Goal: Task Accomplishment & Management: Manage account settings

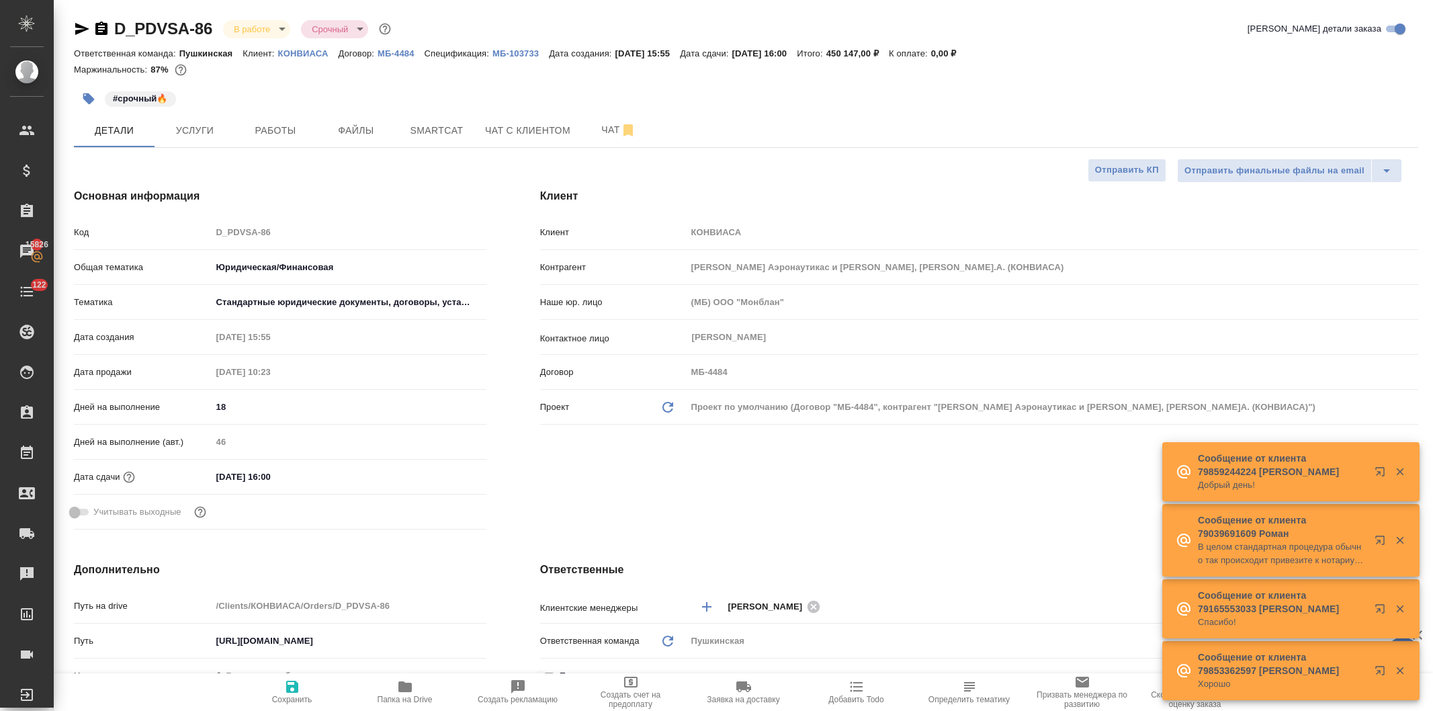
select select "RU"
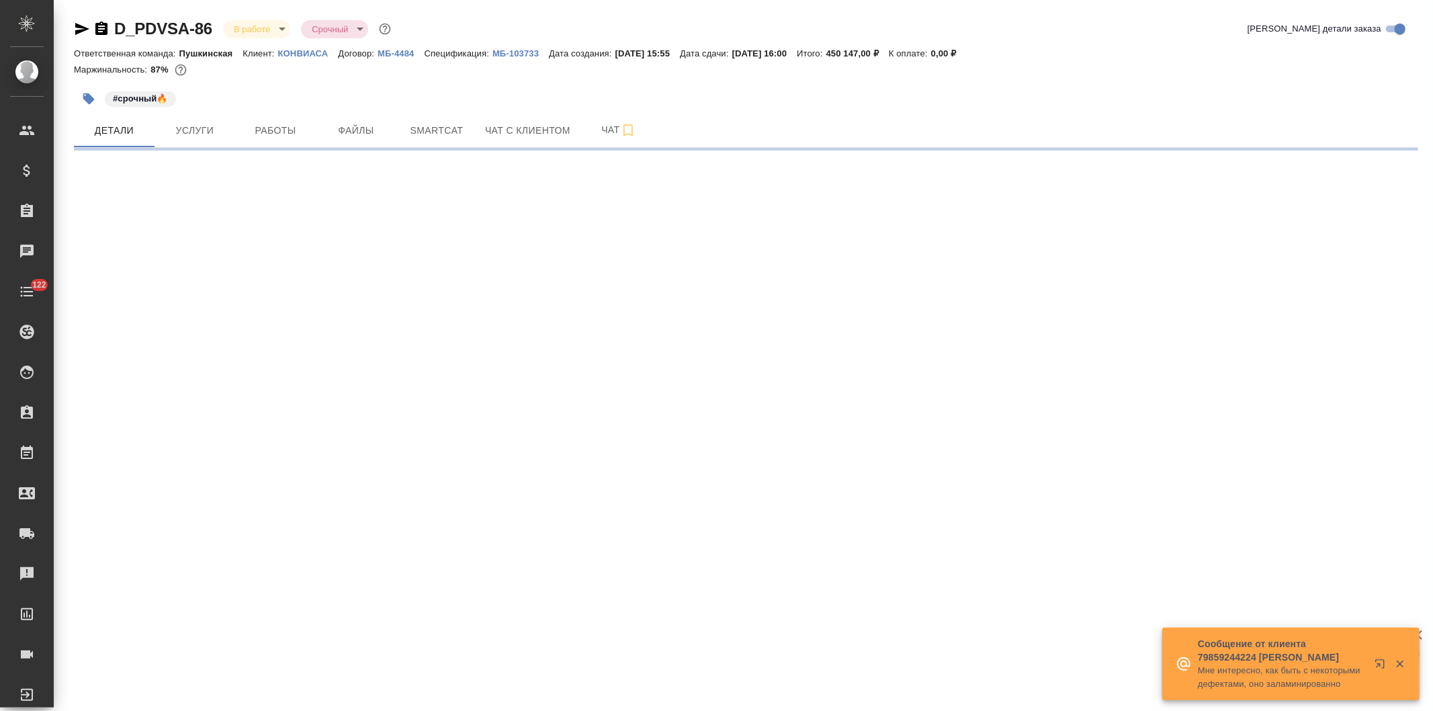
select select "RU"
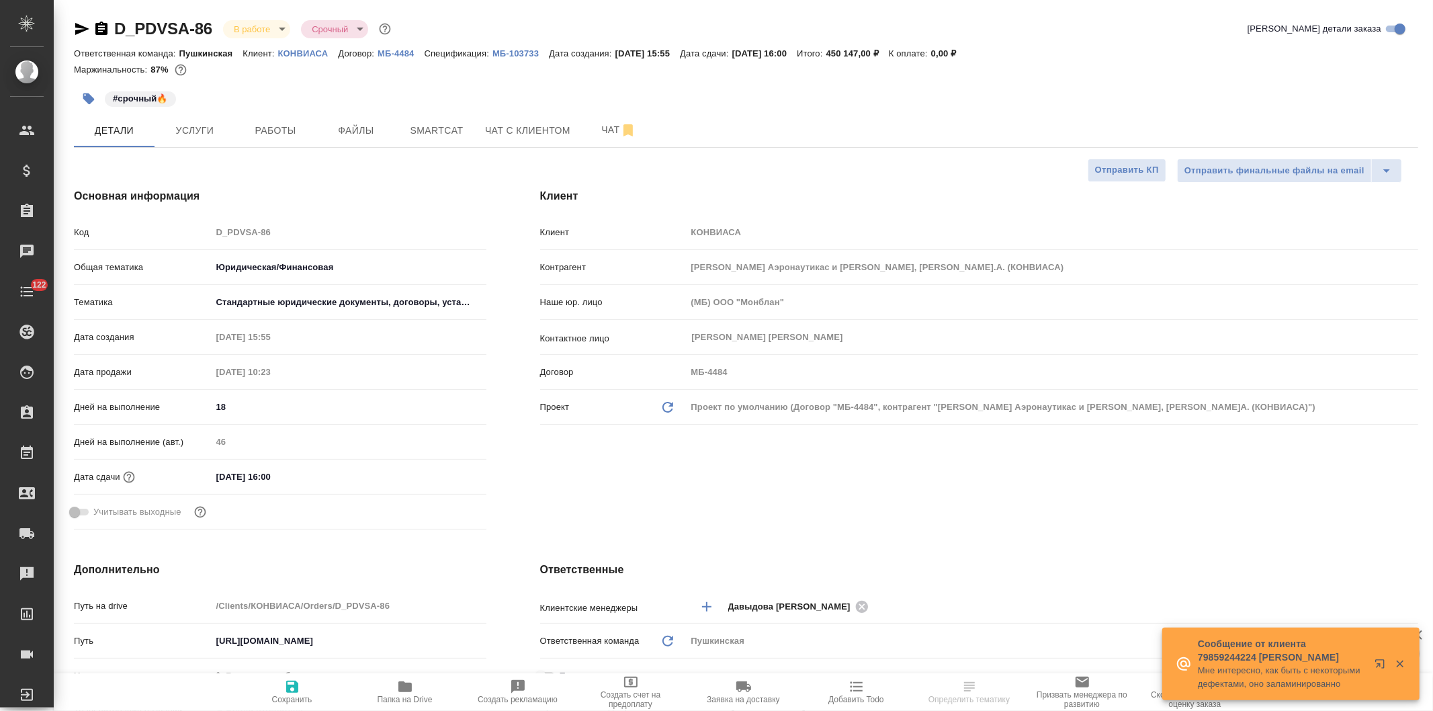
type textarea "x"
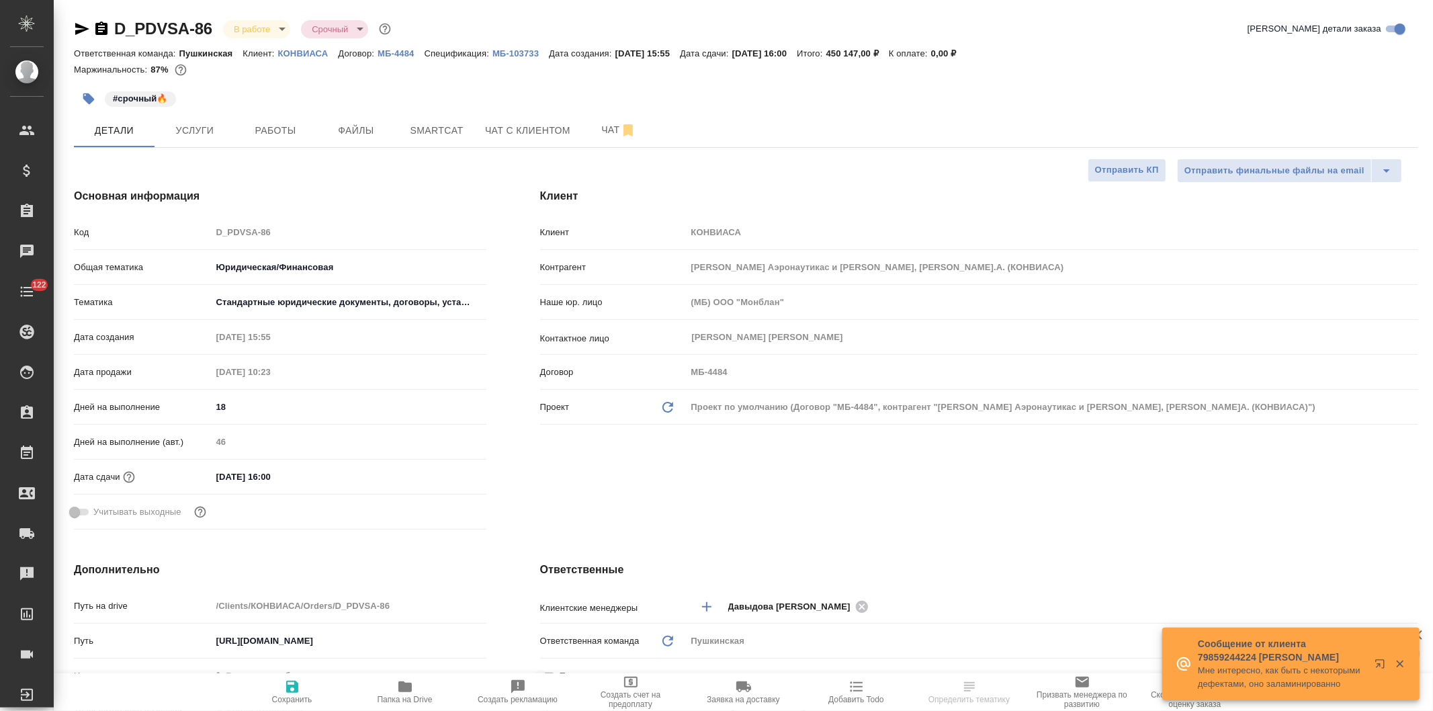
type textarea "x"
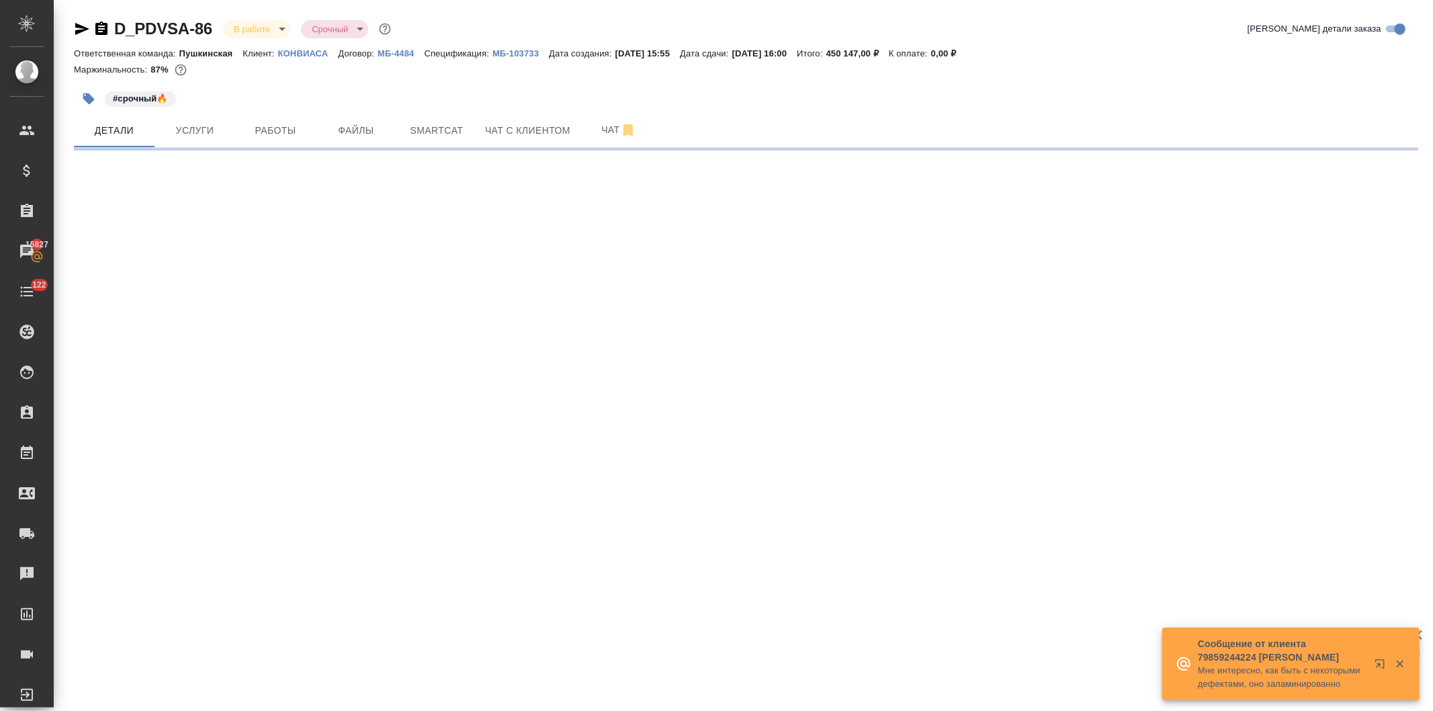
select select "RU"
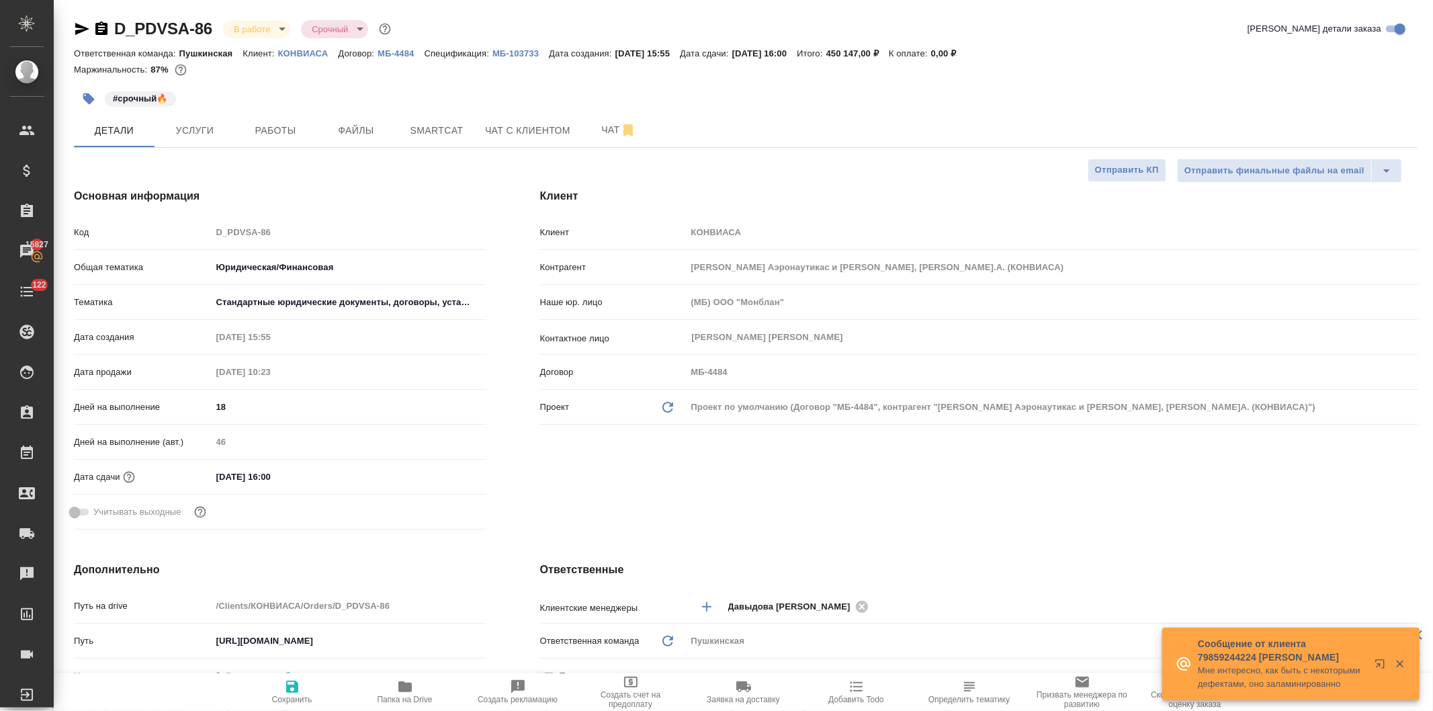
type textarea "x"
click at [189, 232] on div "Код D_PDVSA-86" at bounding box center [280, 232] width 413 height 24
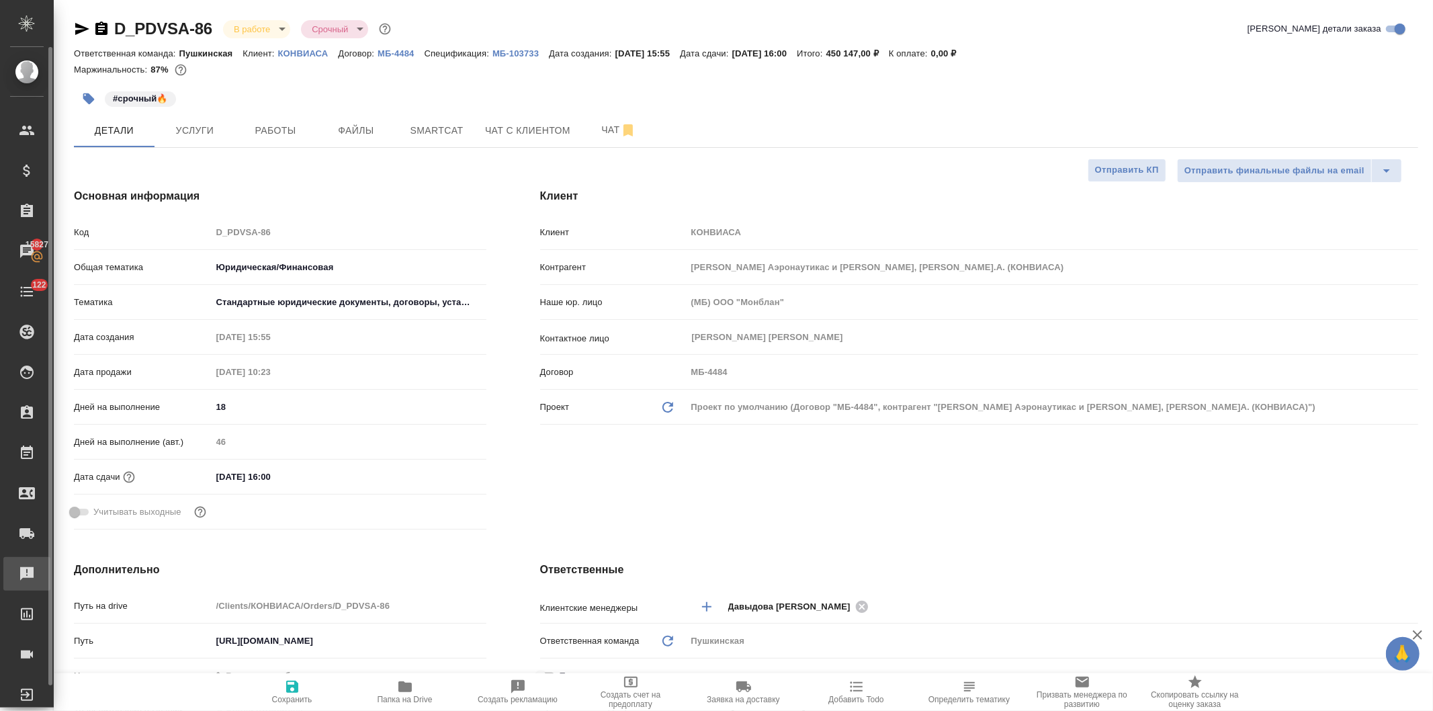
type textarea "x"
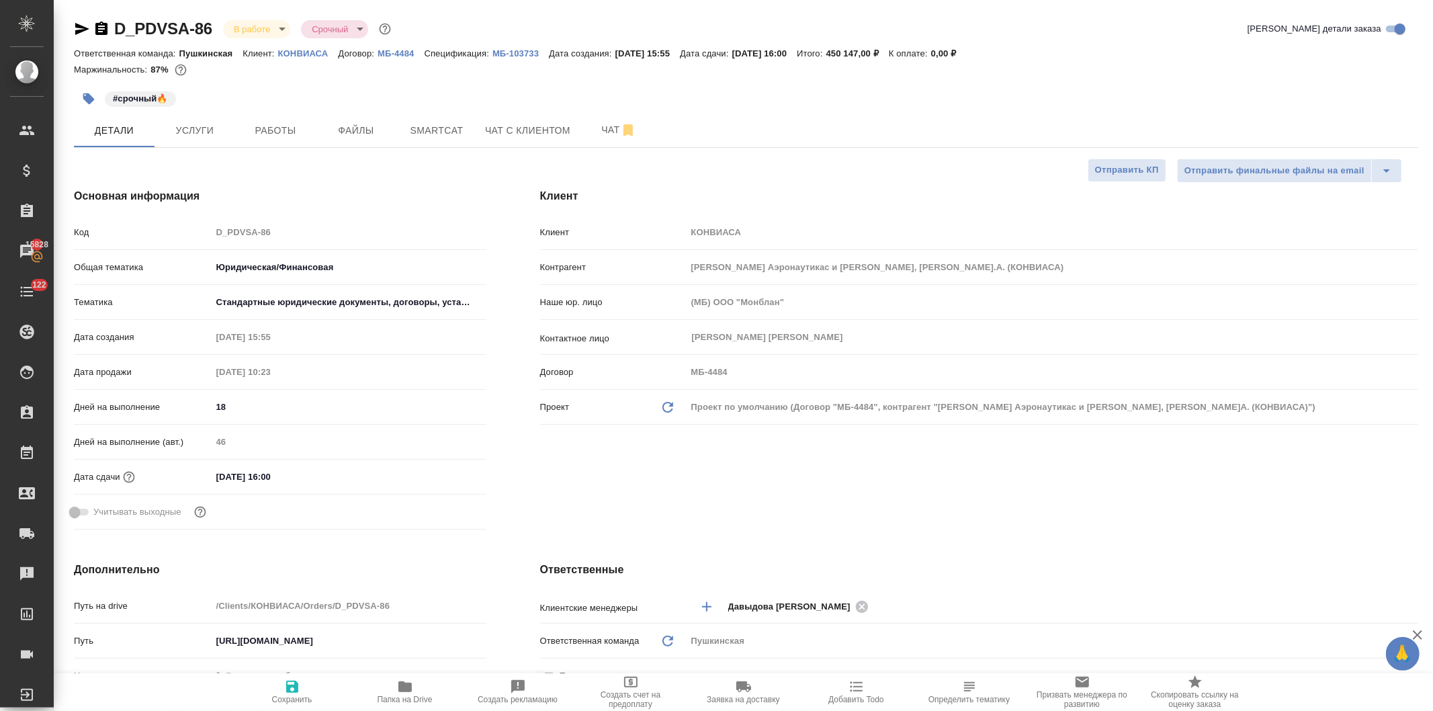
type textarea "x"
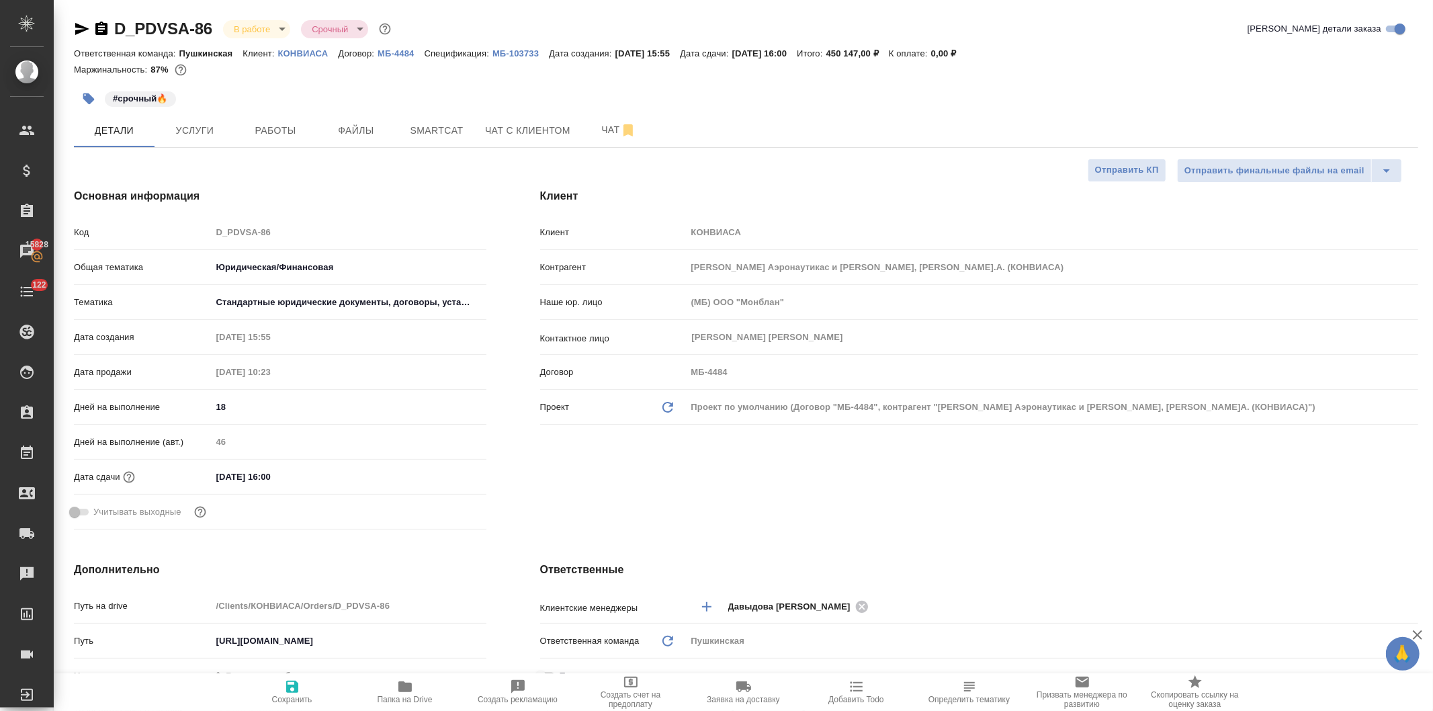
type textarea "x"
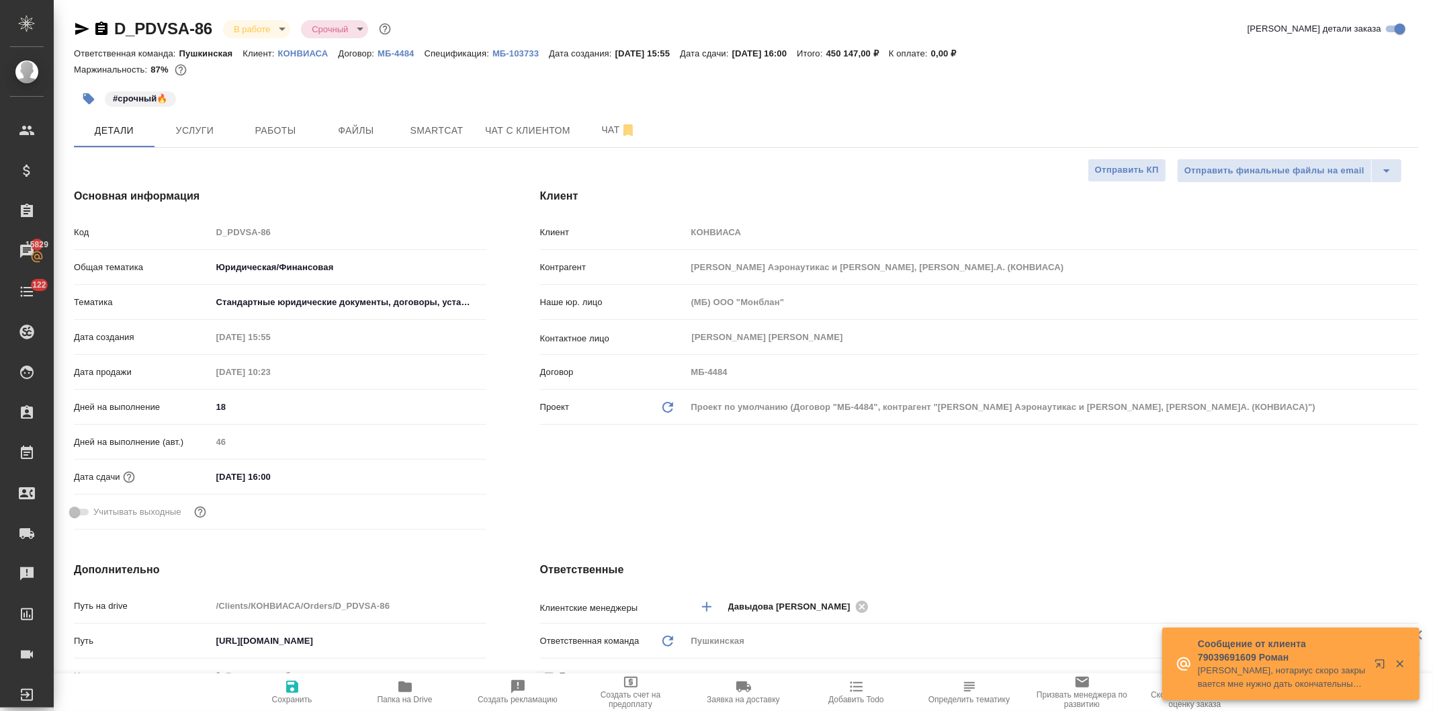
type textarea "x"
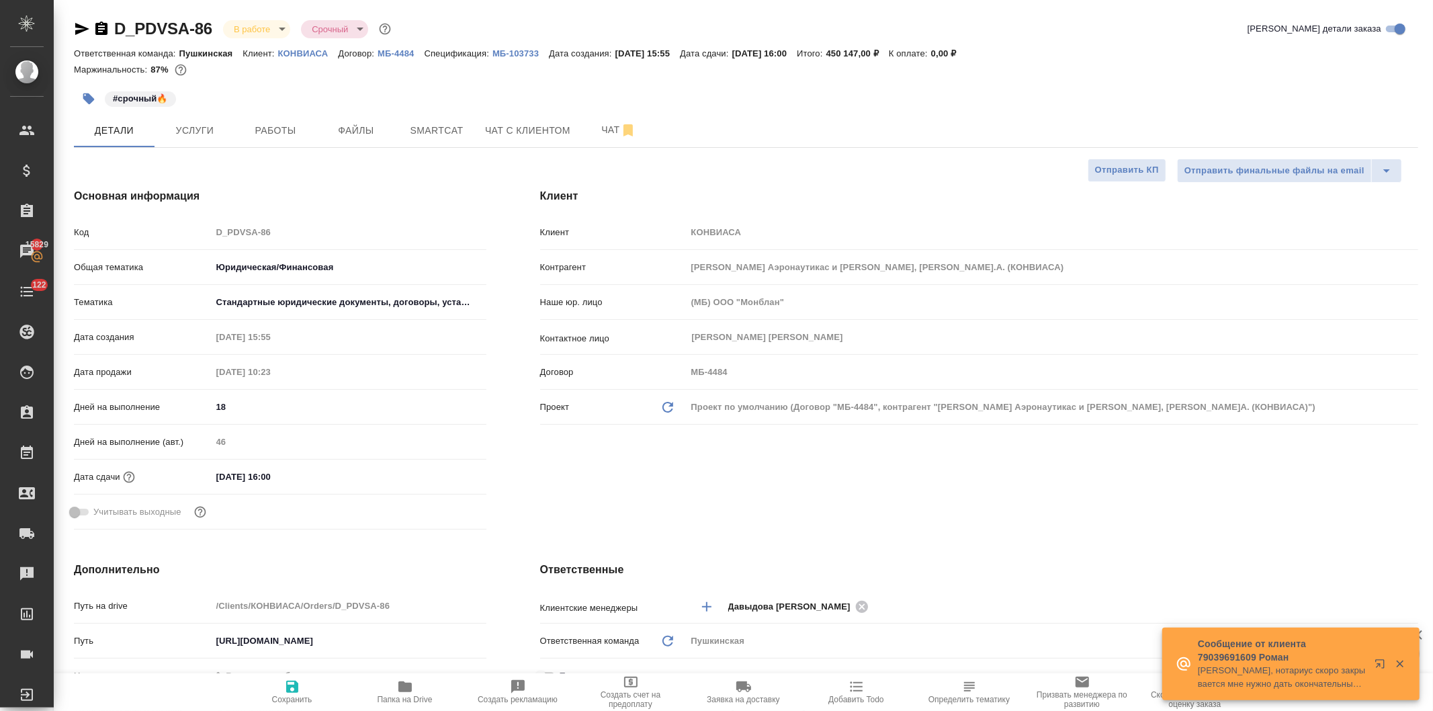
type textarea "x"
click at [196, 135] on span "Услуги" at bounding box center [195, 130] width 64 height 17
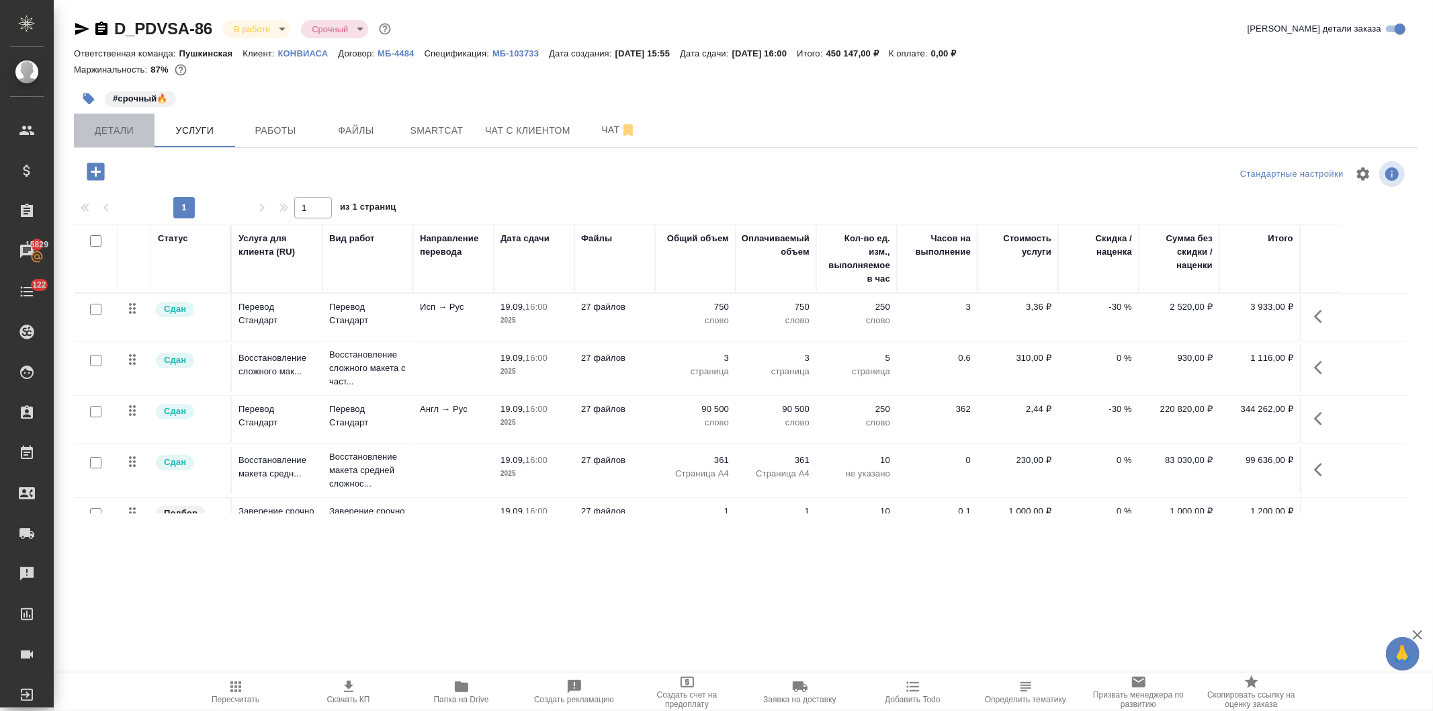
click at [112, 132] on span "Детали" at bounding box center [114, 130] width 64 height 17
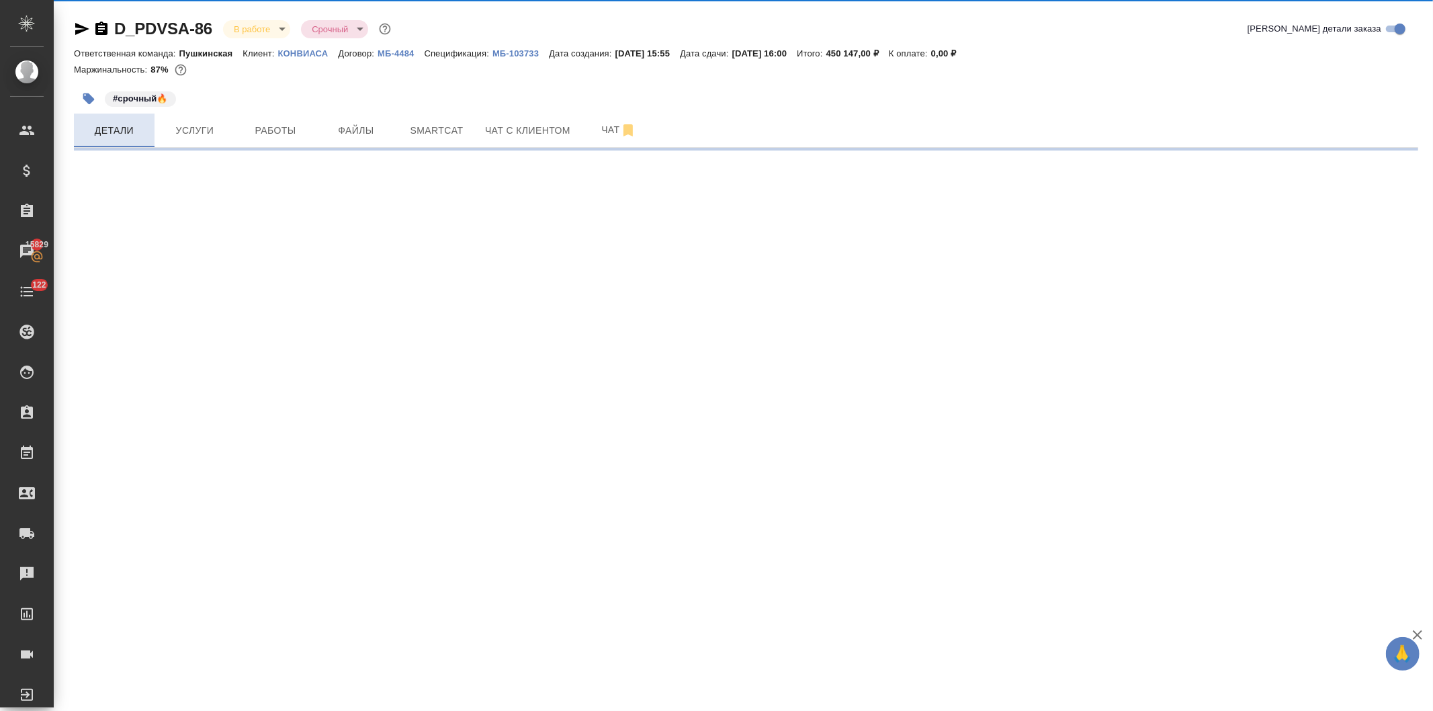
select select "RU"
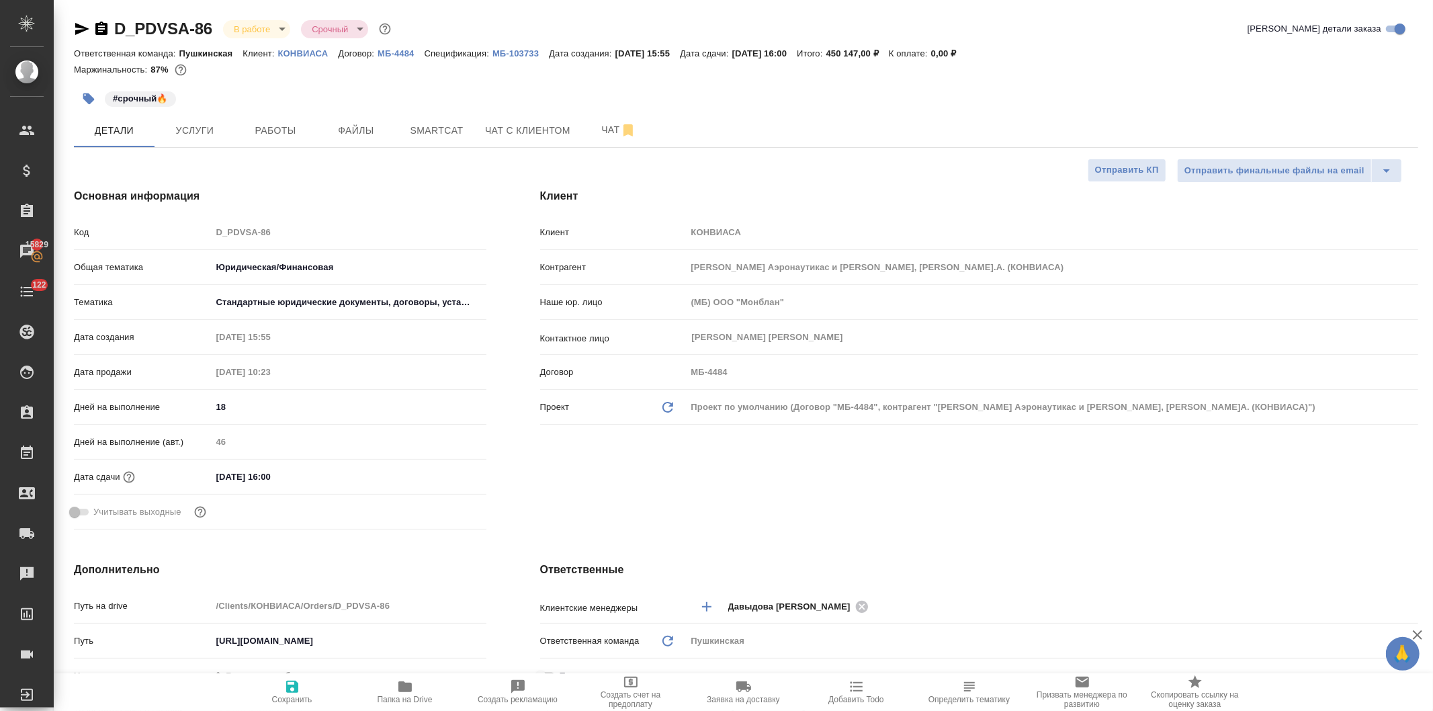
type textarea "x"
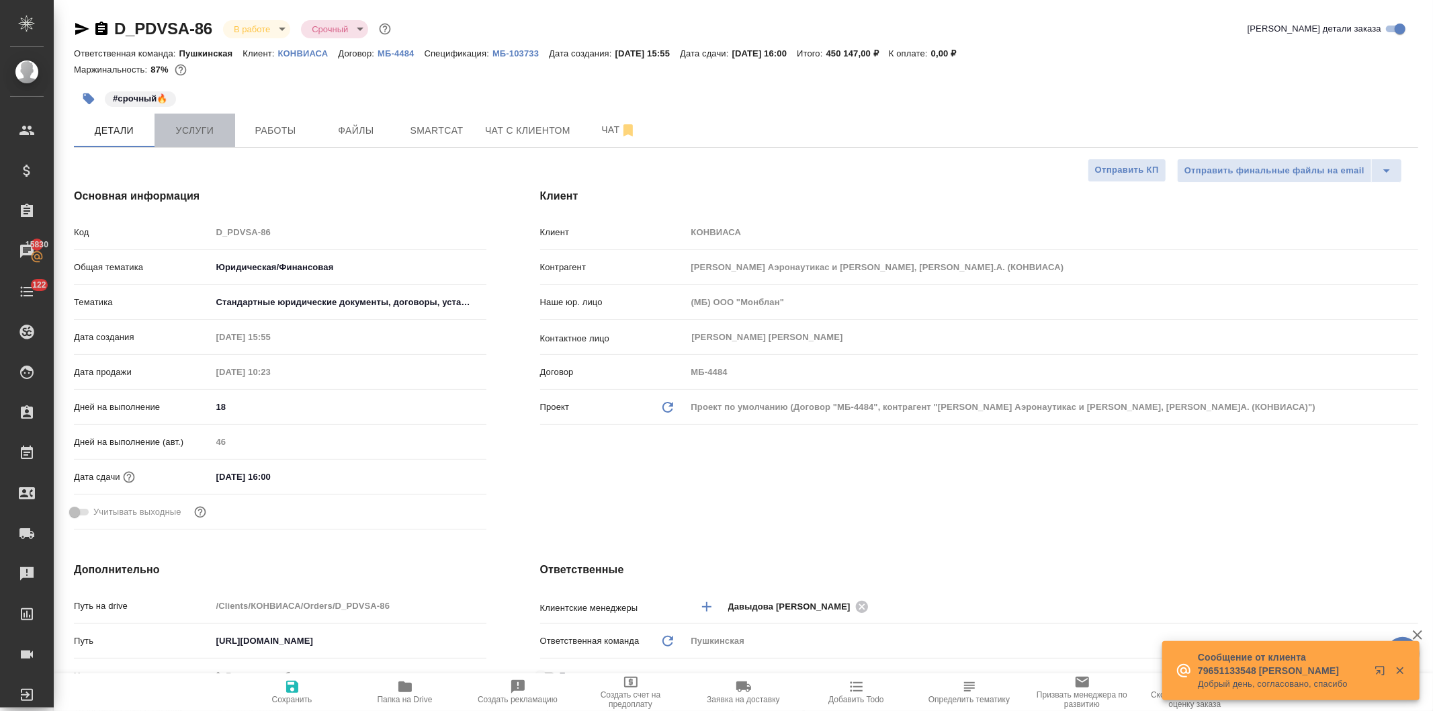
click at [191, 122] on span "Услуги" at bounding box center [195, 130] width 64 height 17
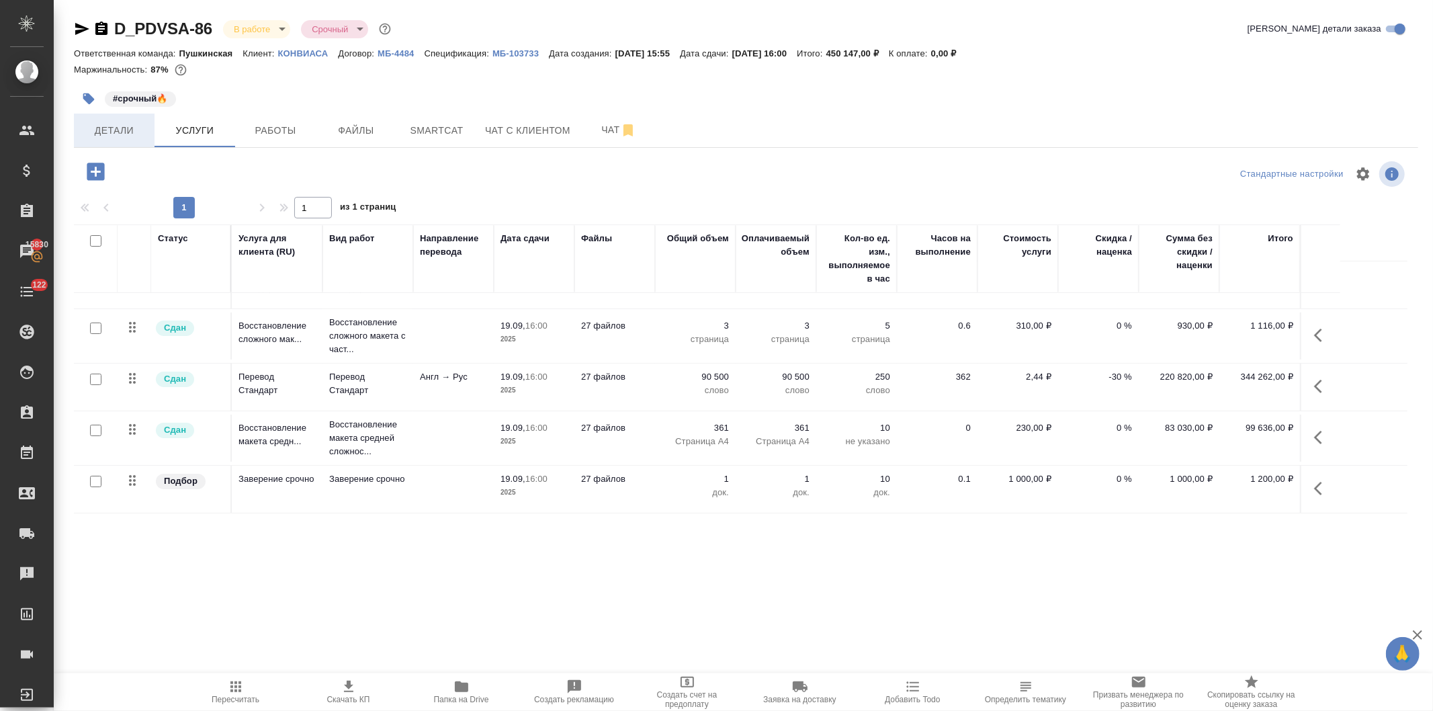
click at [104, 122] on span "Детали" at bounding box center [114, 130] width 64 height 17
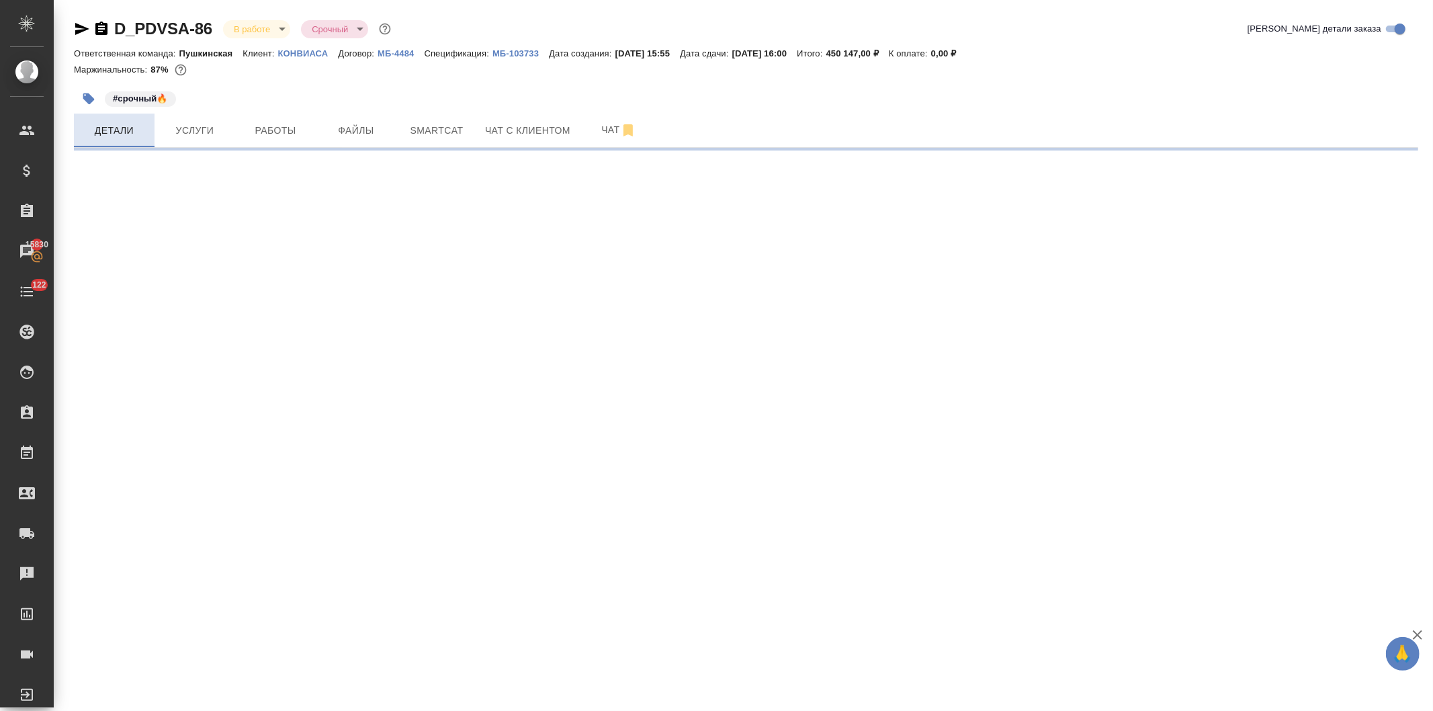
select select "RU"
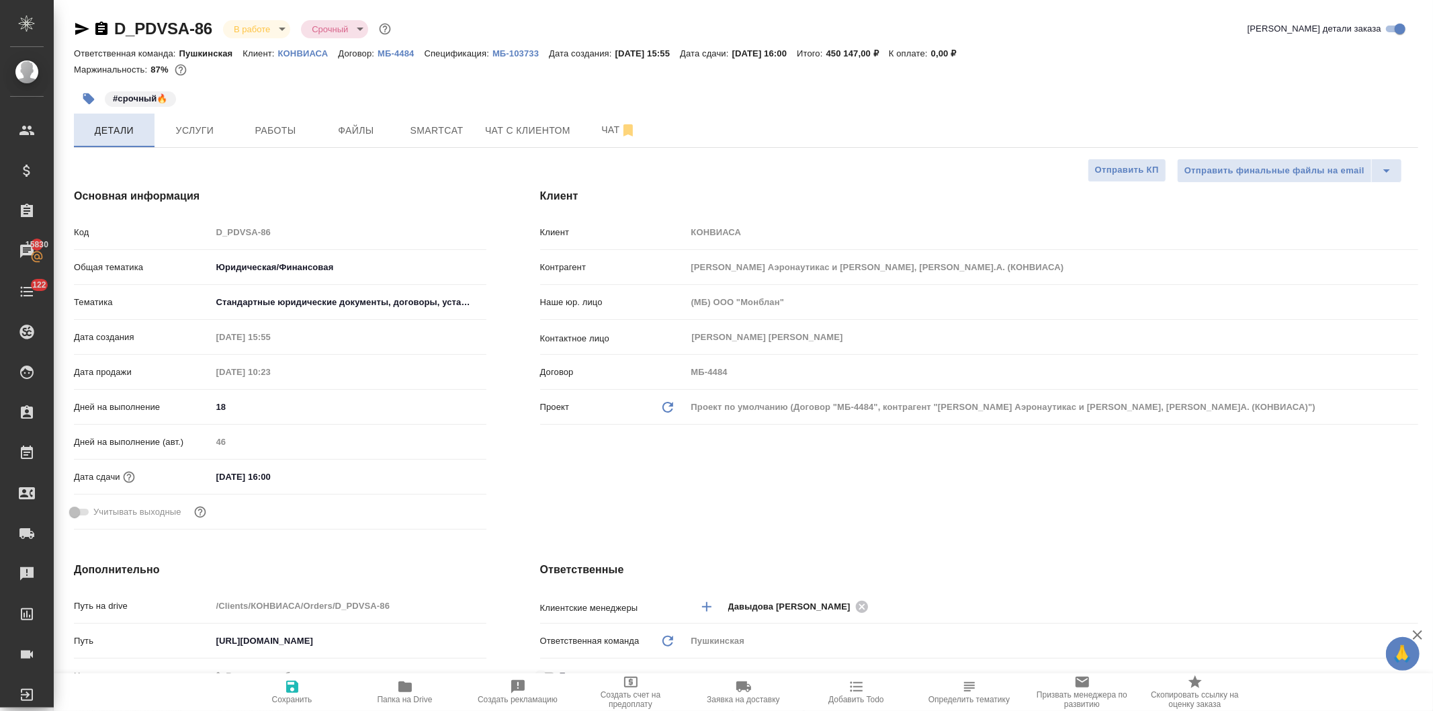
type textarea "x"
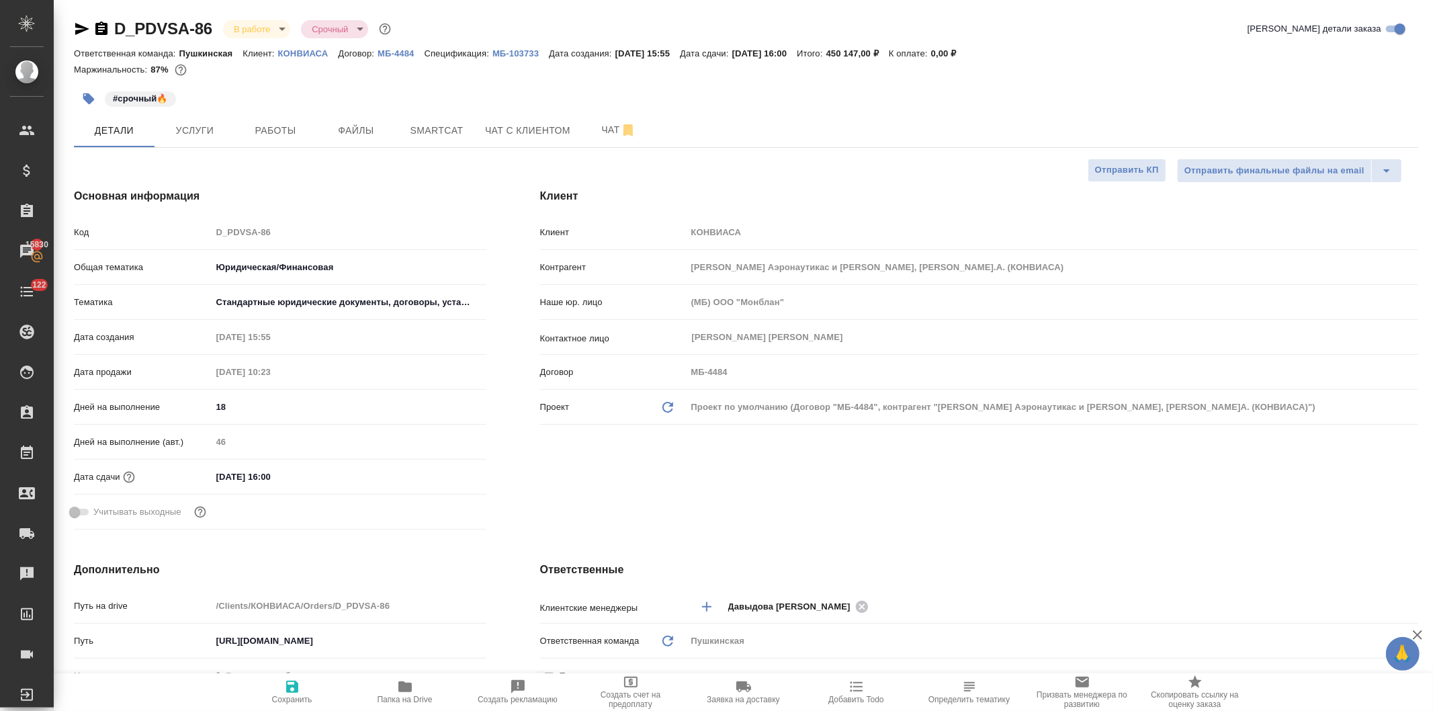
type textarea "x"
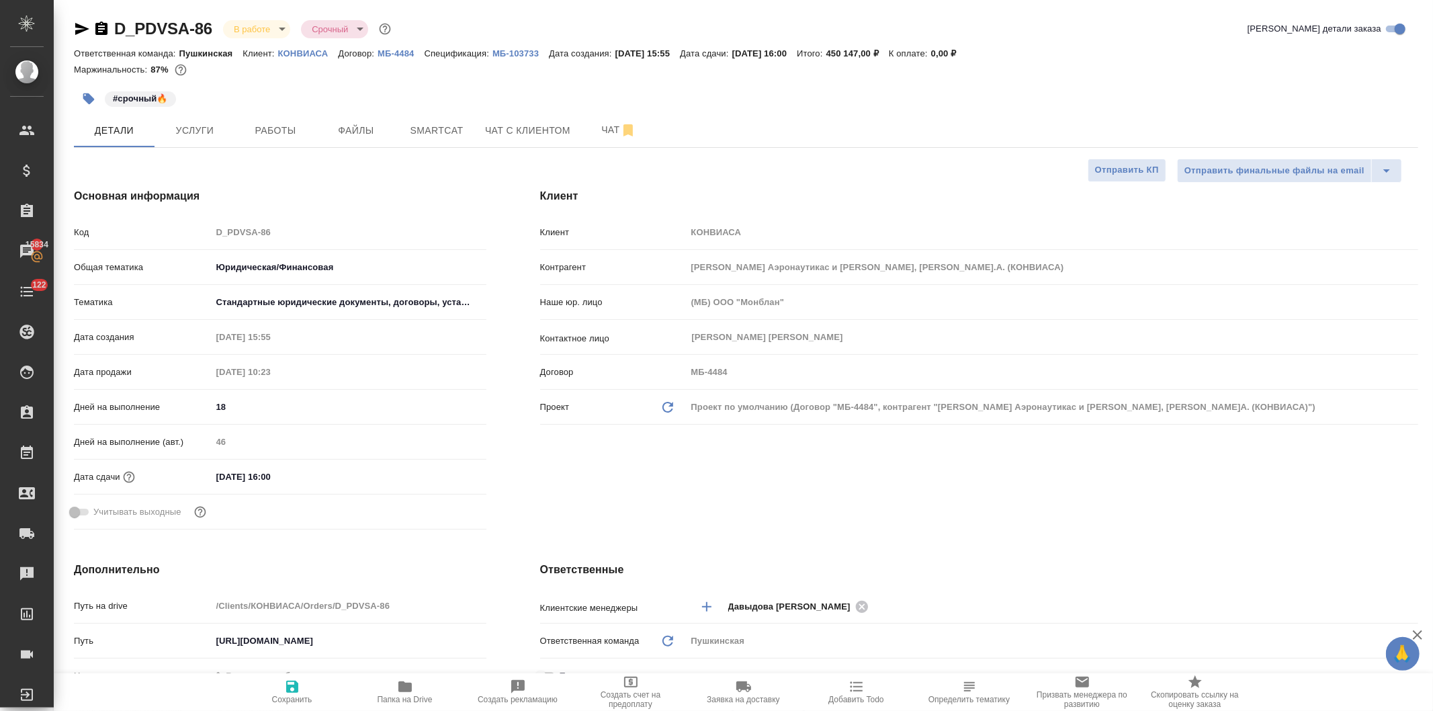
type textarea "x"
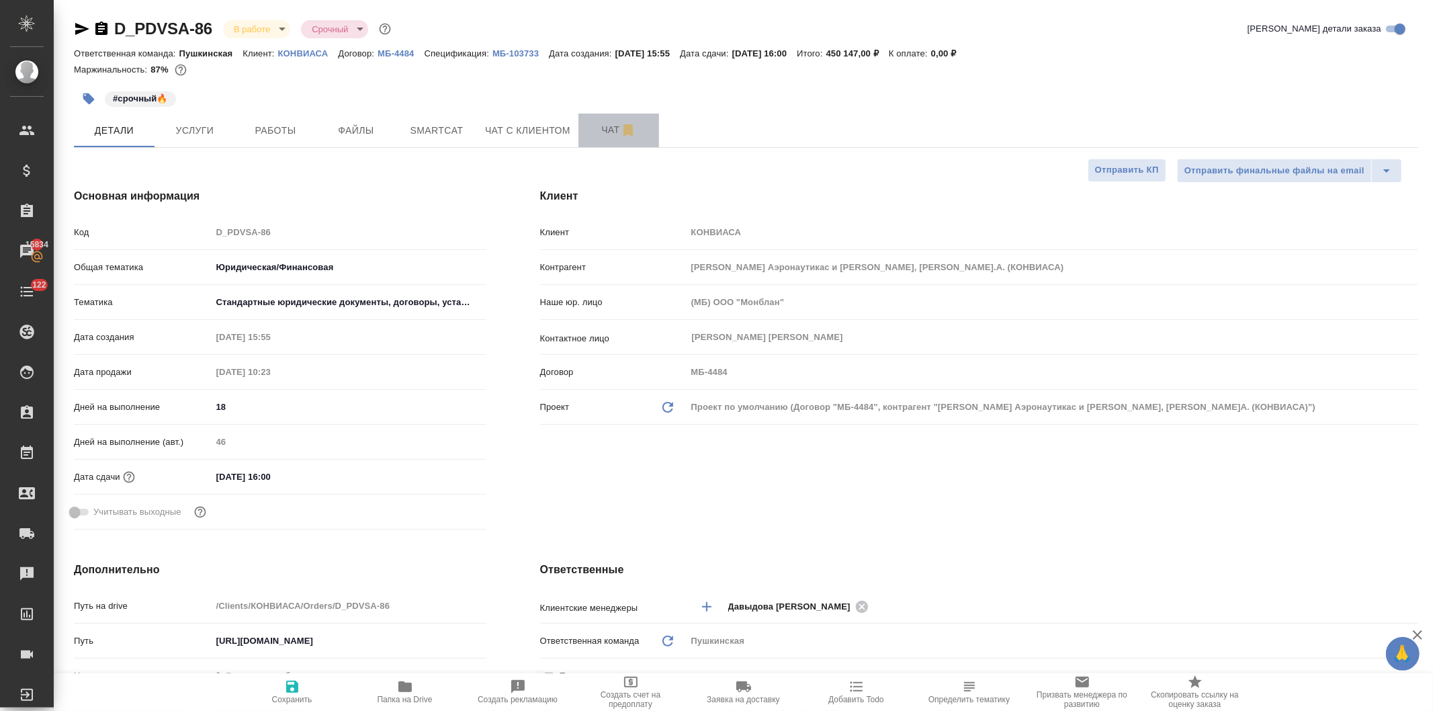
click at [602, 128] on span "Чат" at bounding box center [619, 130] width 64 height 17
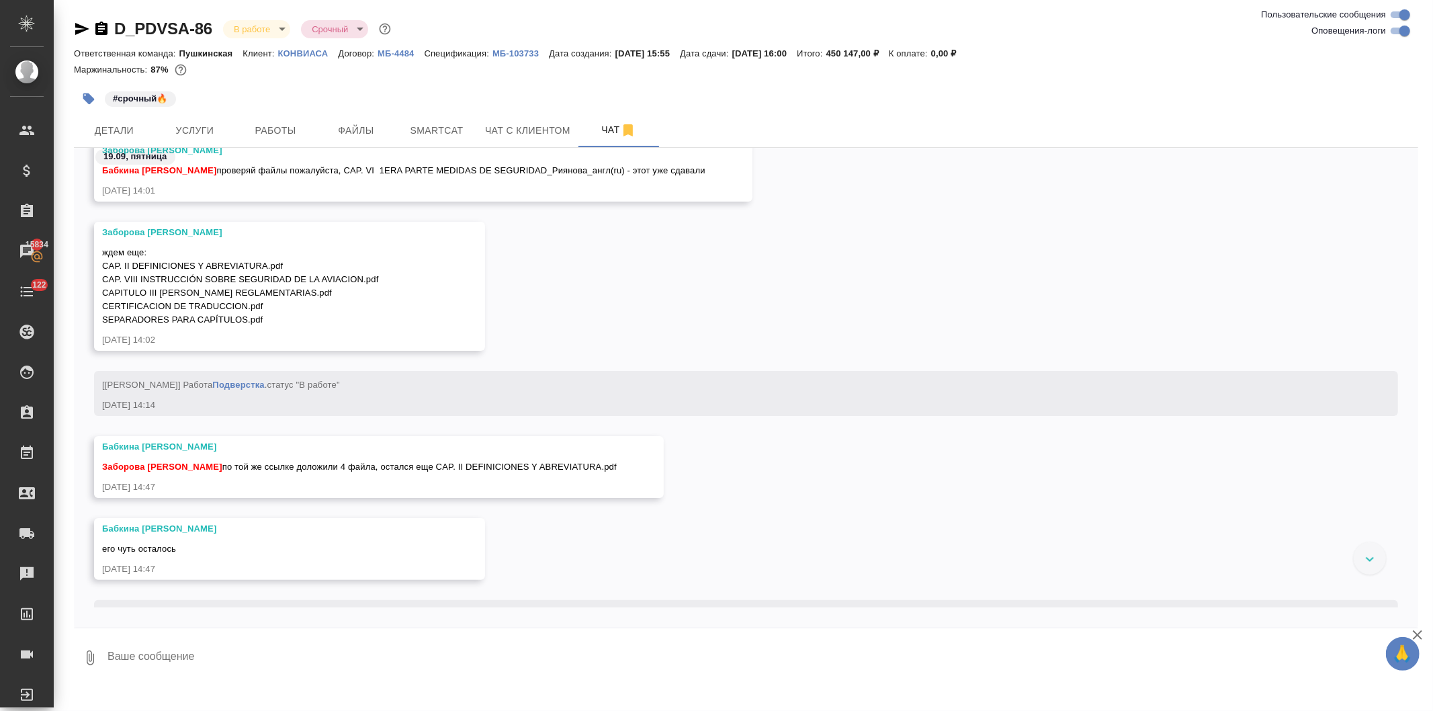
scroll to position [24768, 0]
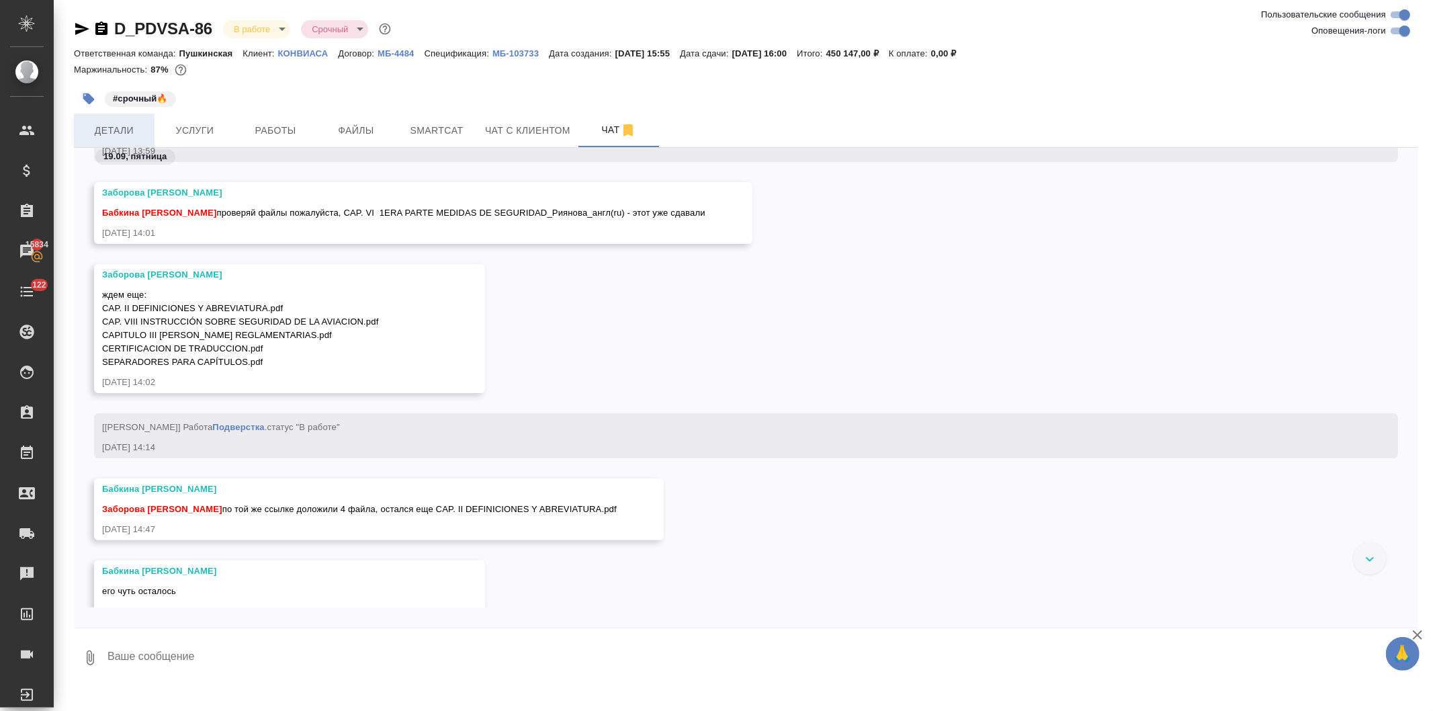
click at [110, 131] on span "Детали" at bounding box center [114, 130] width 64 height 17
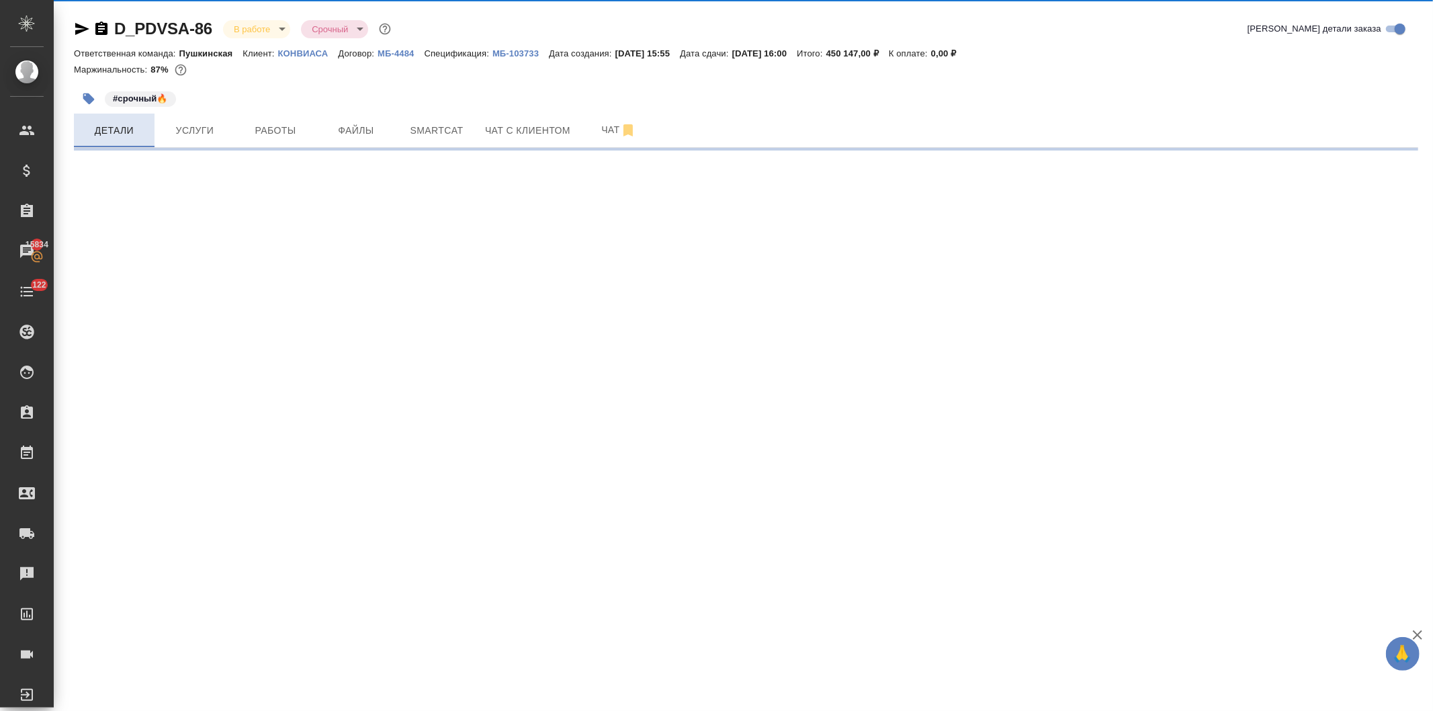
select select "RU"
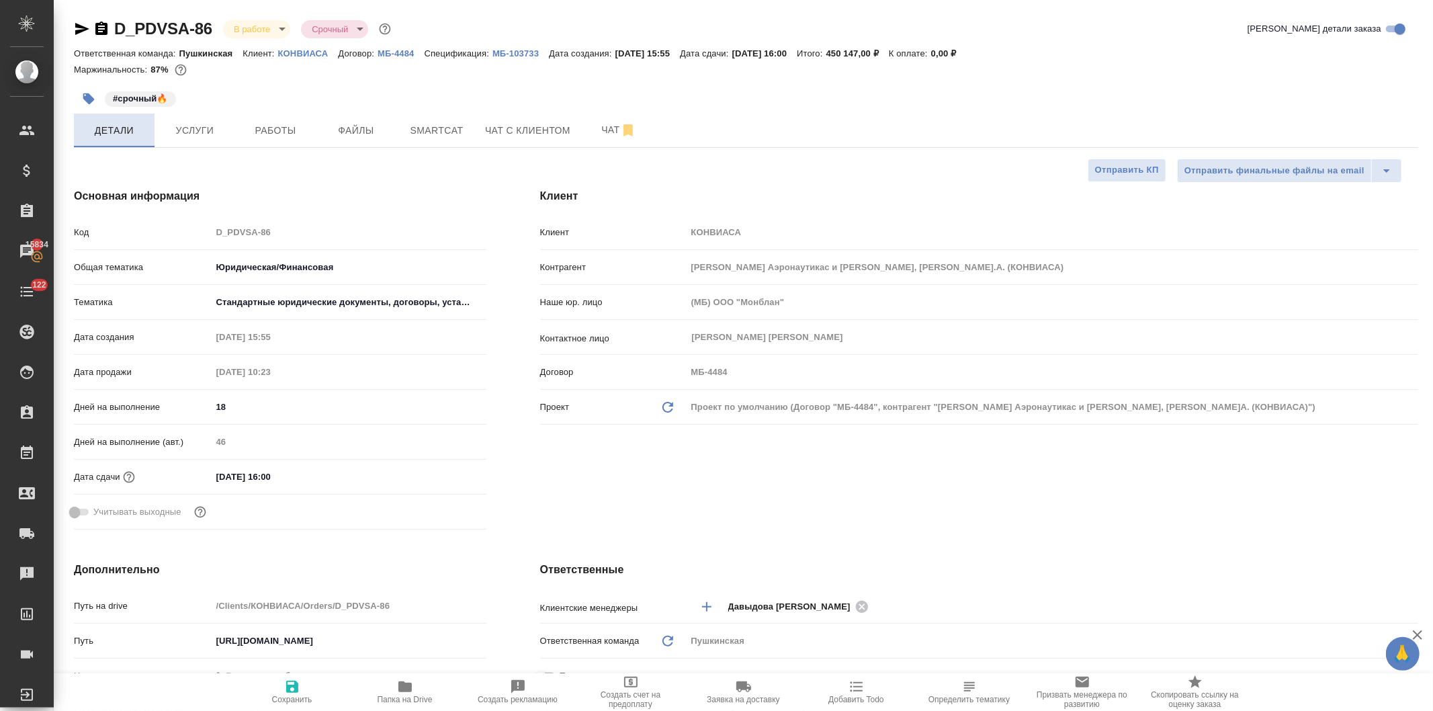
type textarea "x"
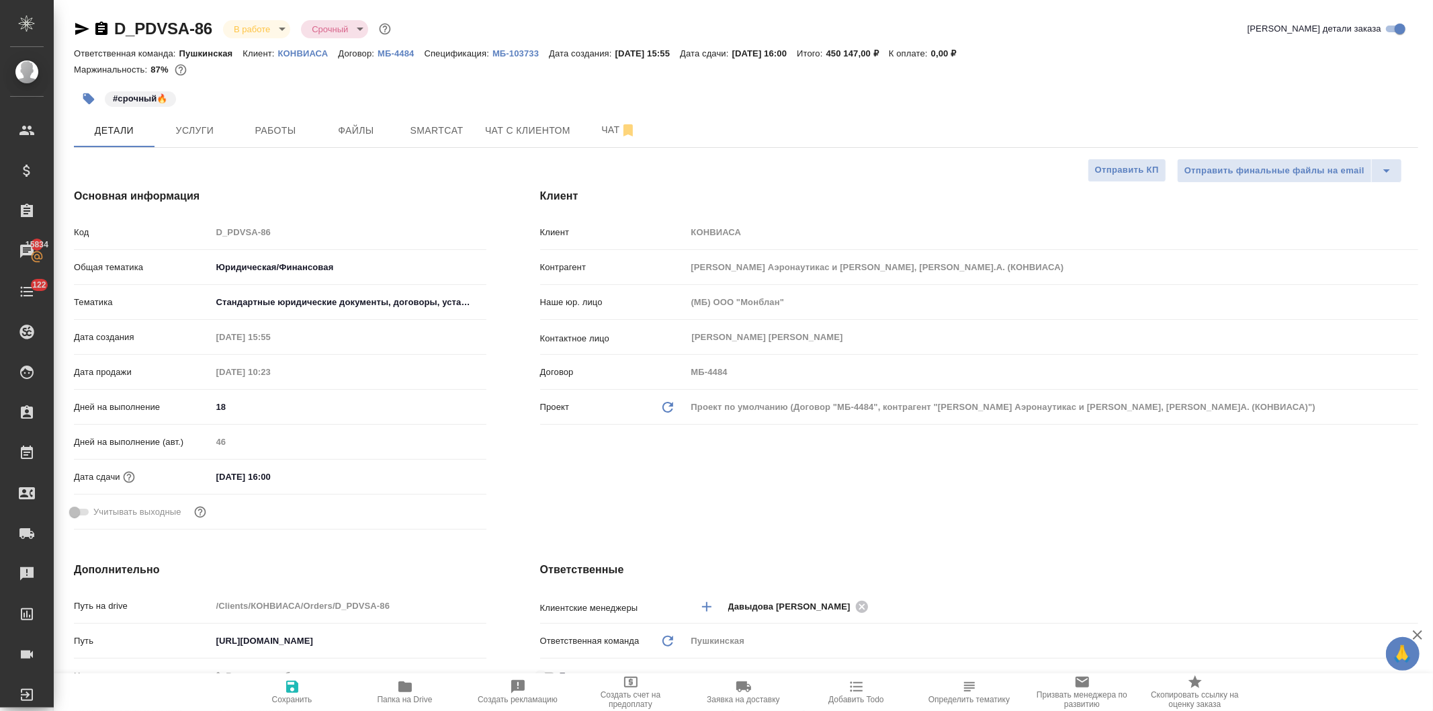
type textarea "x"
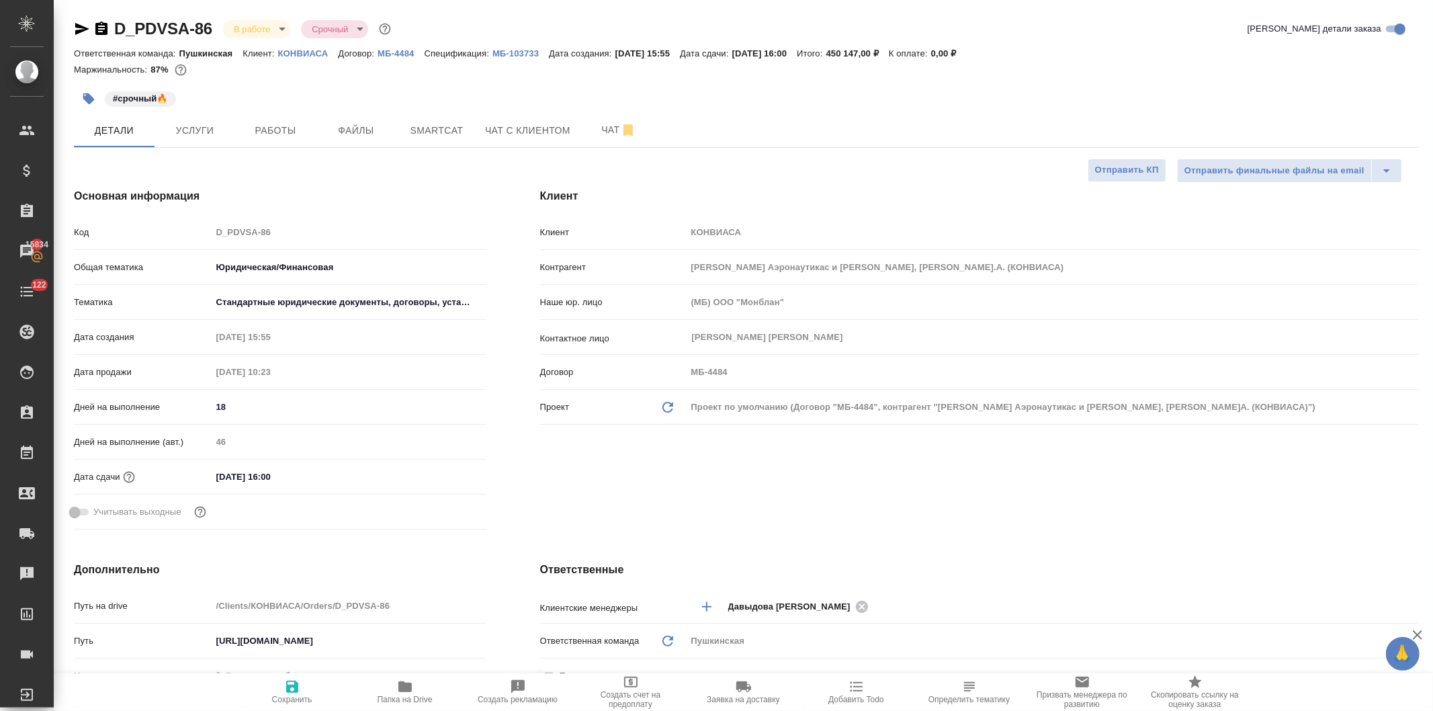
type textarea "x"
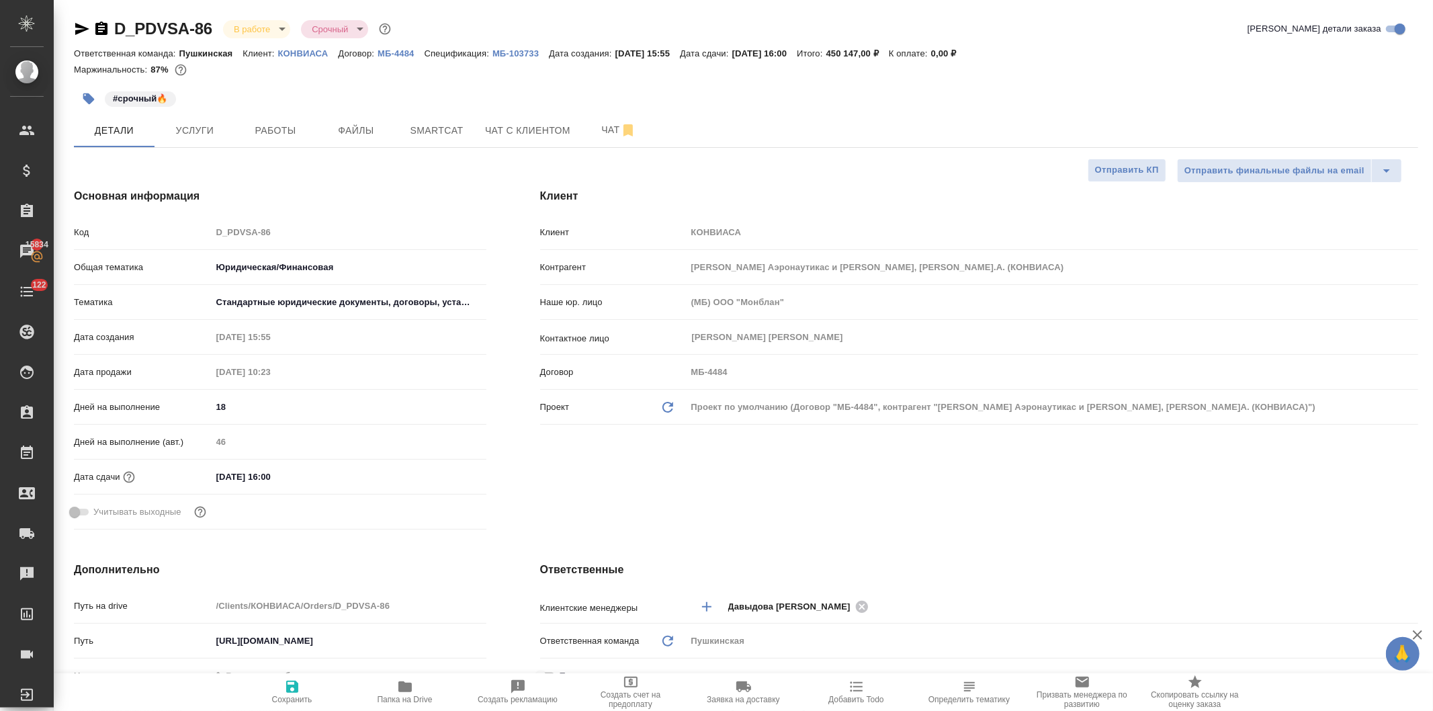
click at [412, 690] on icon "button" at bounding box center [405, 687] width 16 height 16
type textarea "x"
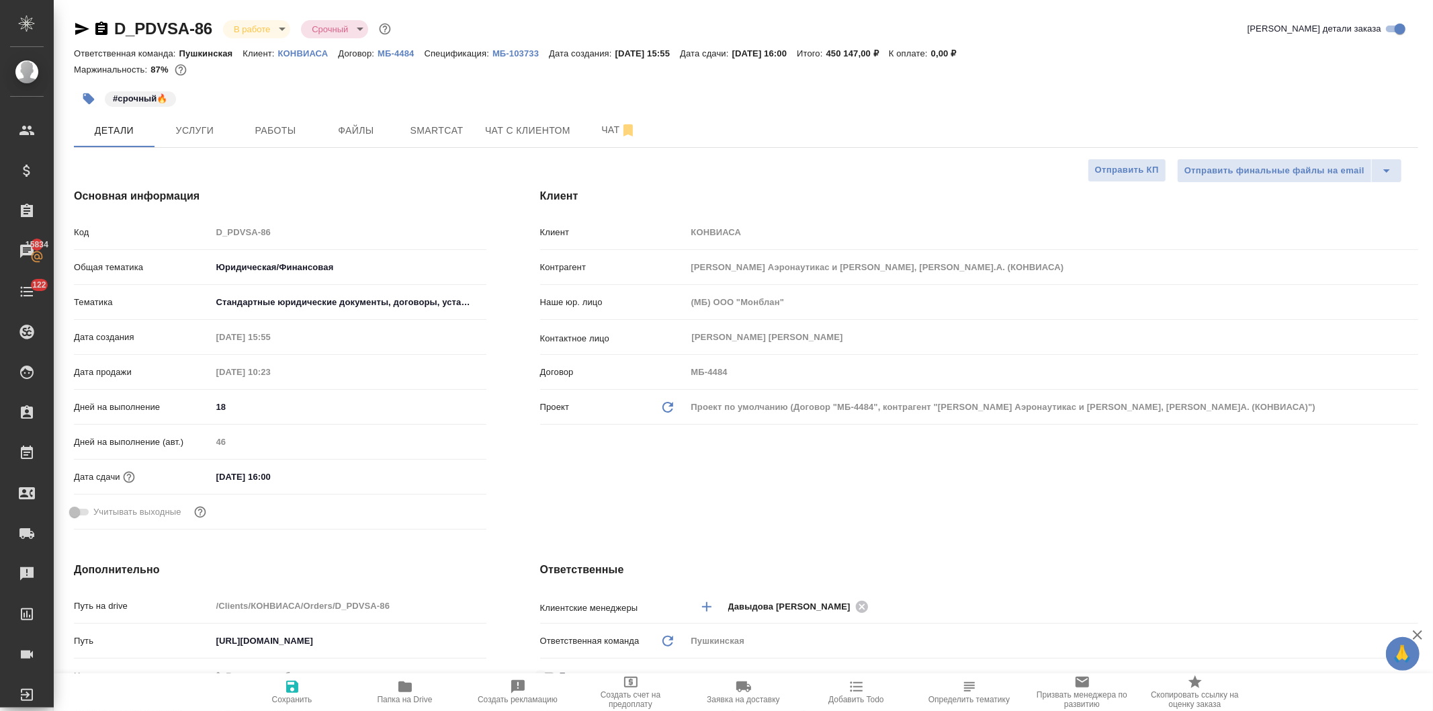
type textarea "x"
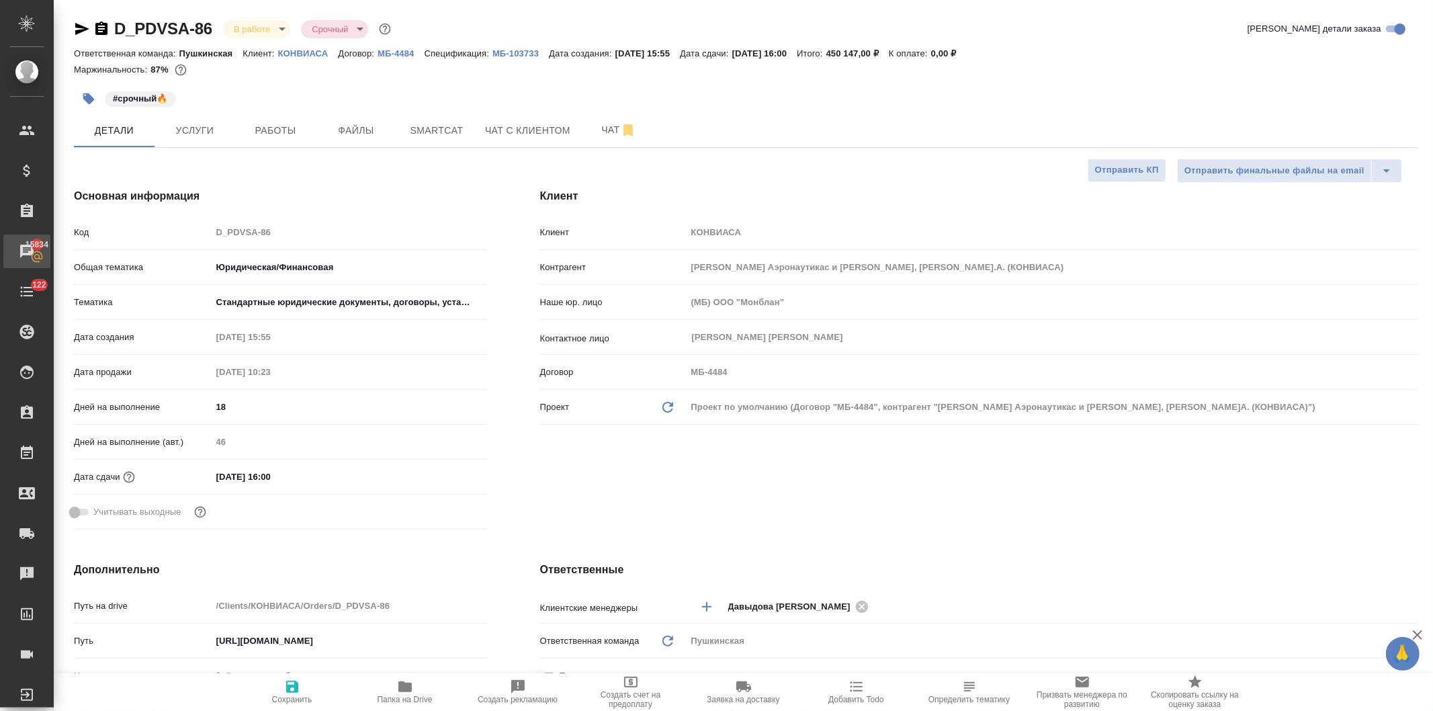
type textarea "x"
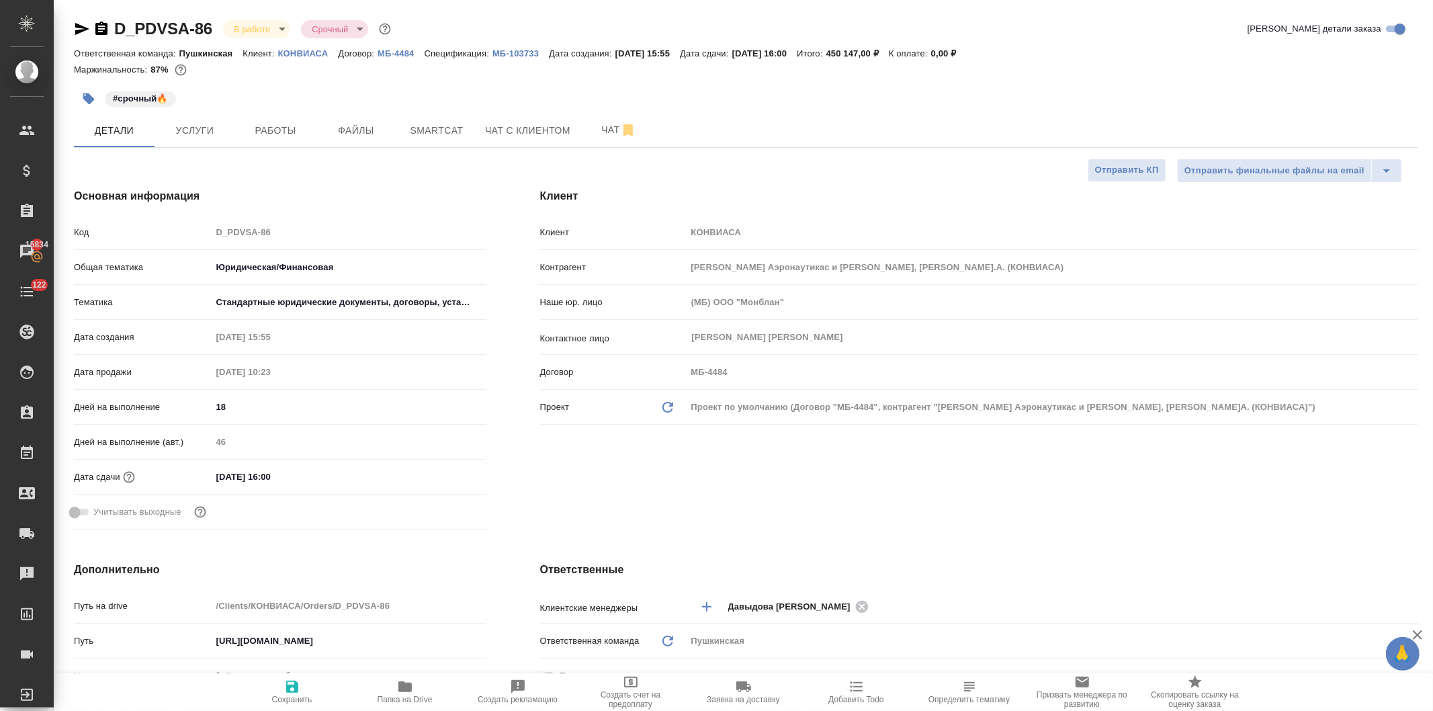
type textarea "x"
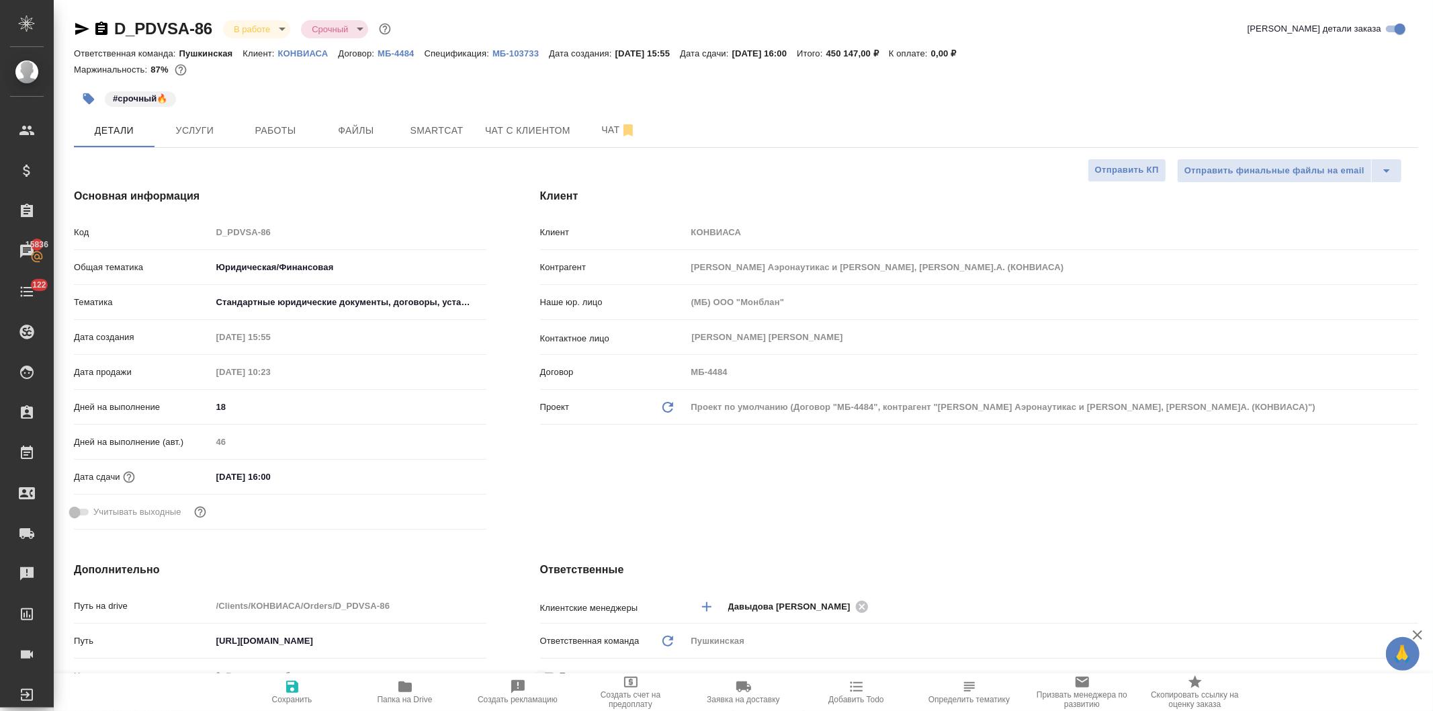
type textarea "x"
click at [605, 126] on span "Чат" at bounding box center [619, 130] width 64 height 17
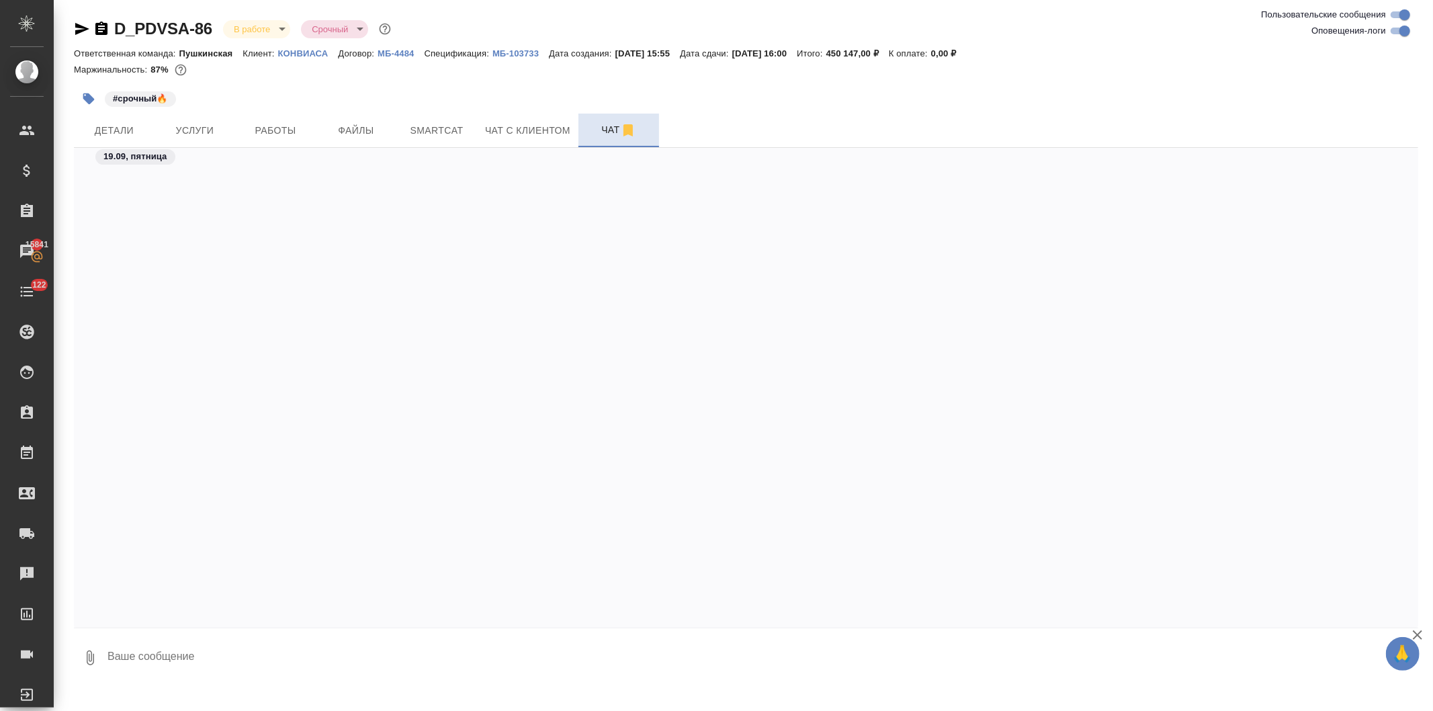
scroll to position [26501, 0]
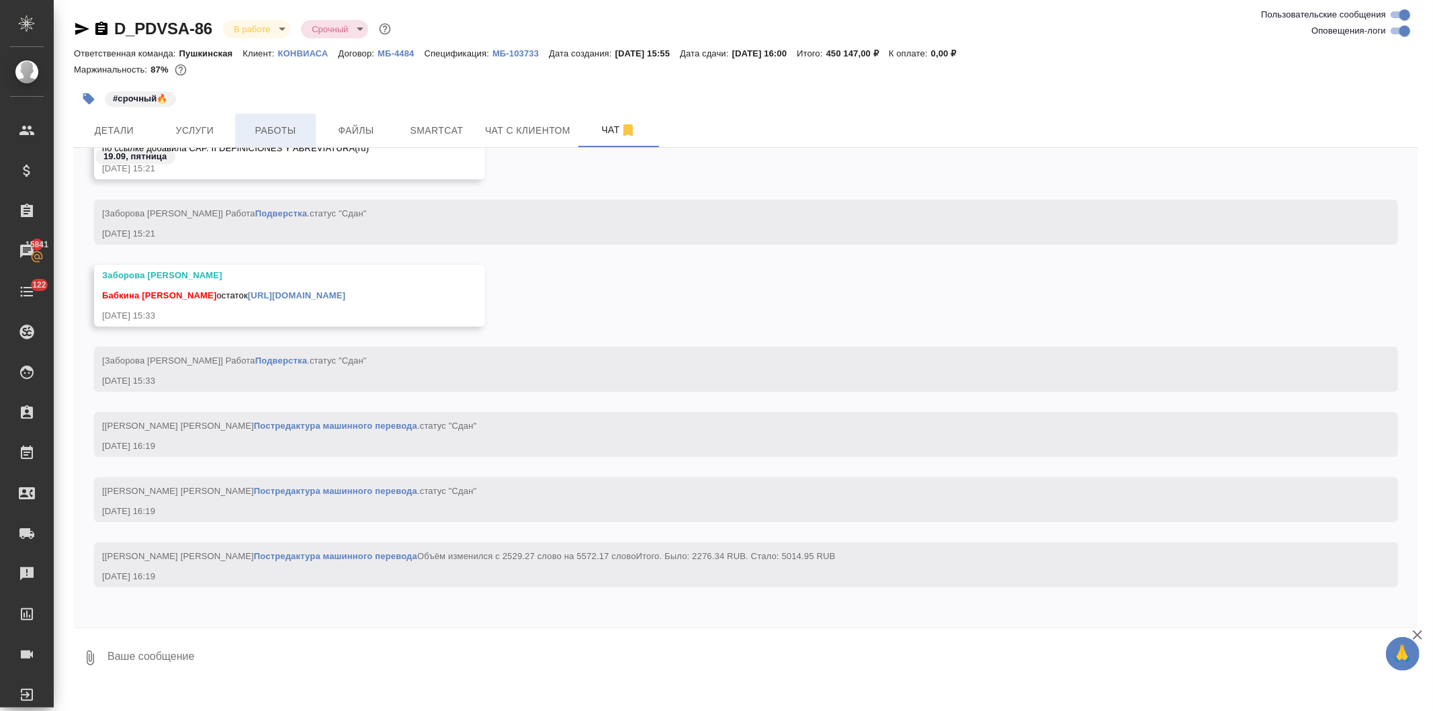
click at [267, 118] on button "Работы" at bounding box center [275, 131] width 81 height 34
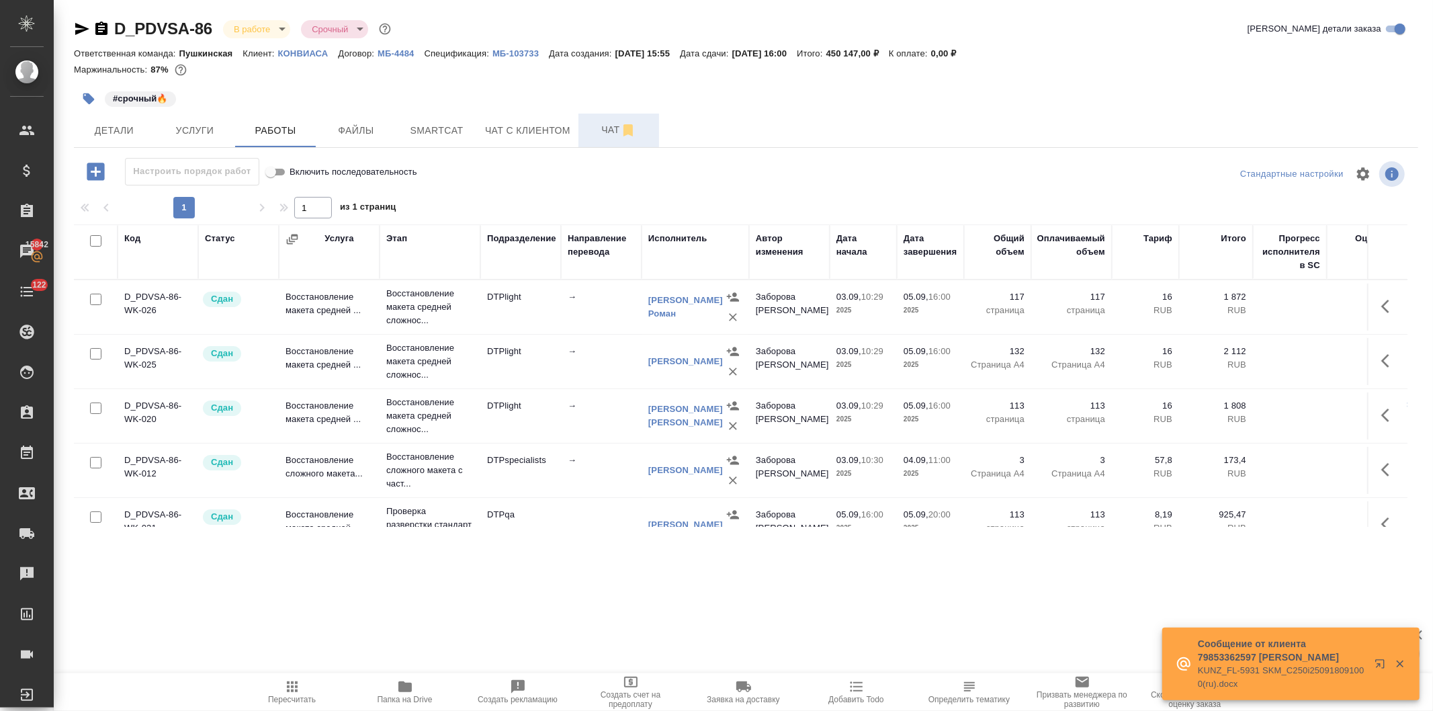
click at [594, 121] on button "Чат" at bounding box center [618, 131] width 81 height 34
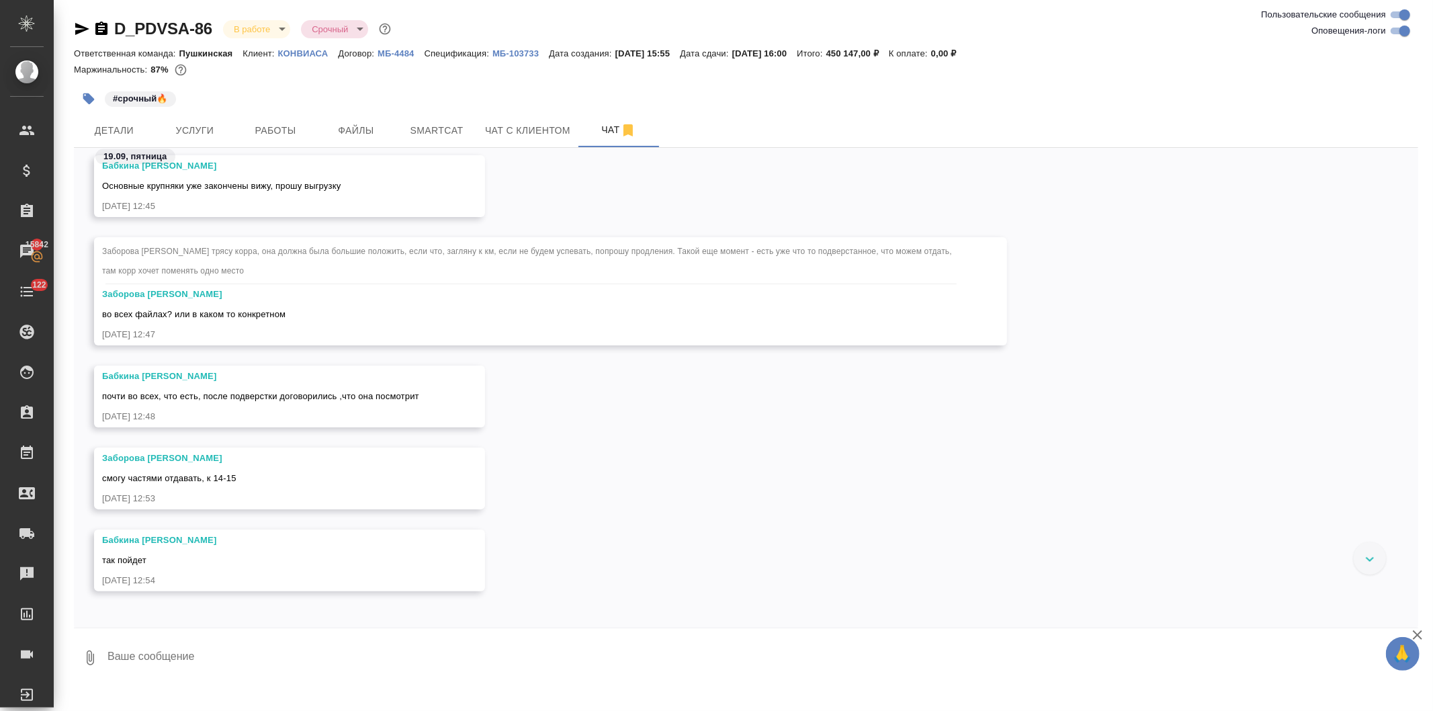
scroll to position [23106, 0]
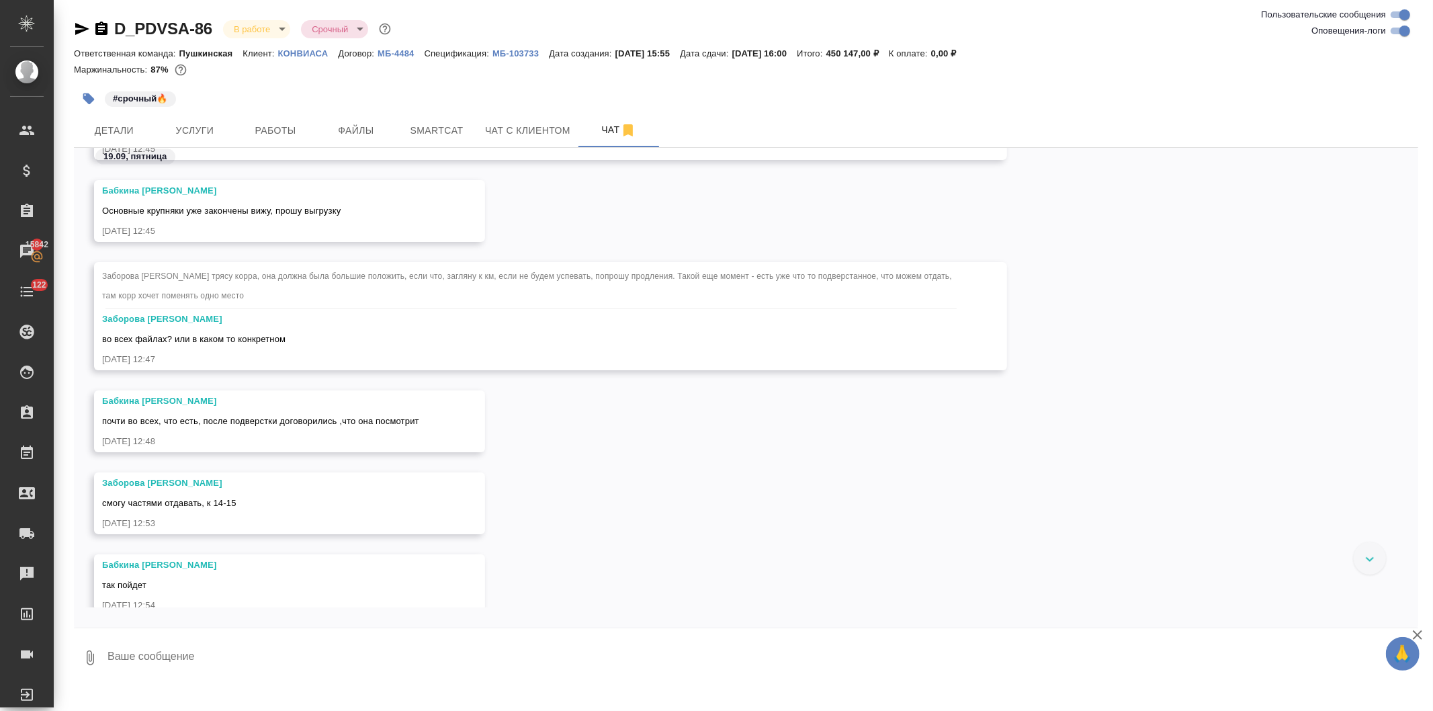
click at [1369, 560] on icon at bounding box center [1370, 559] width 8 height 5
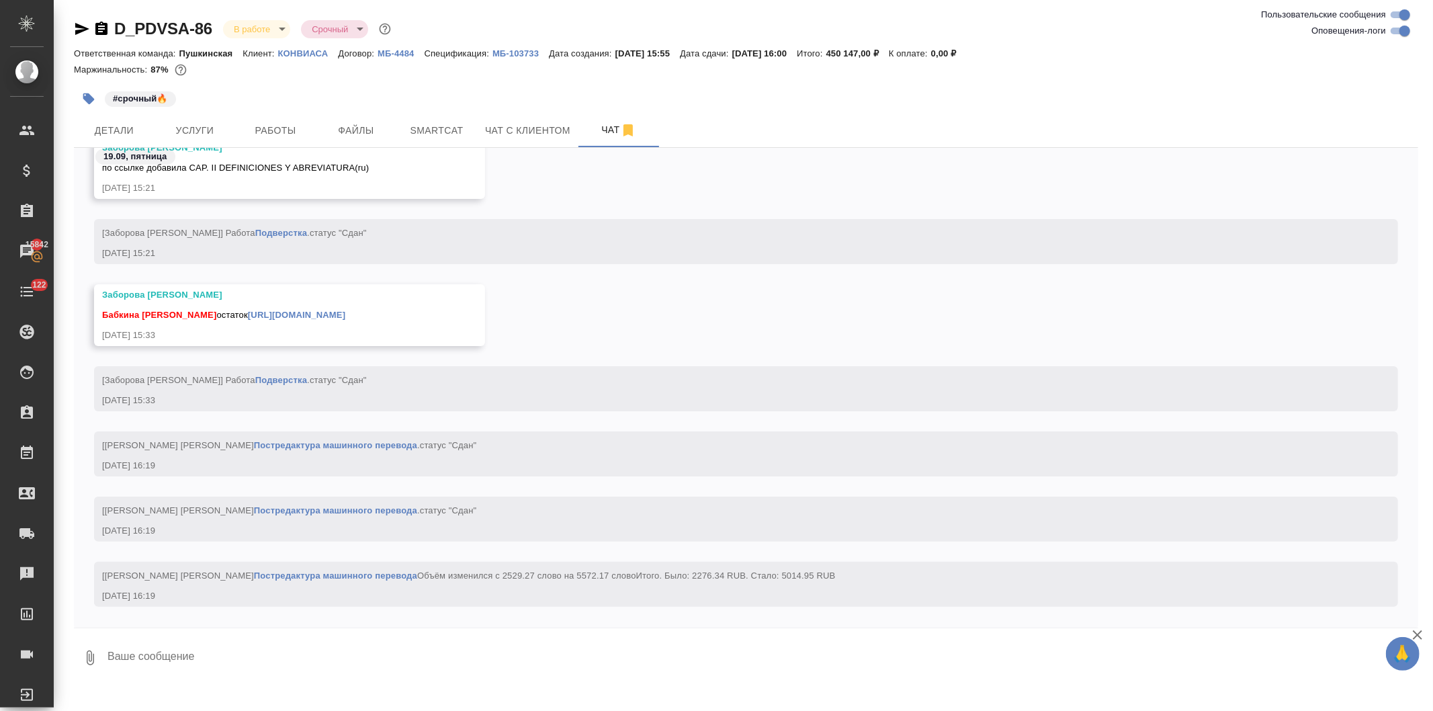
scroll to position [27280, 0]
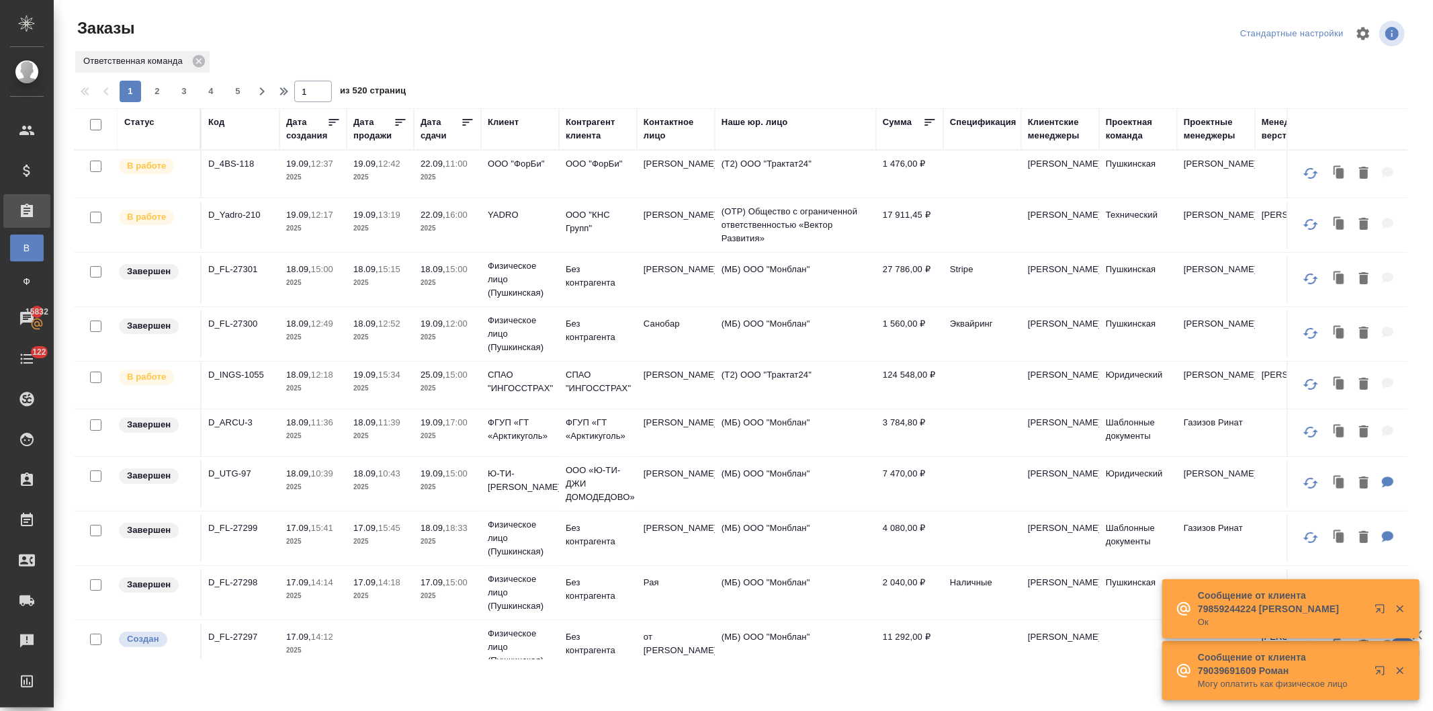
scroll to position [224, 0]
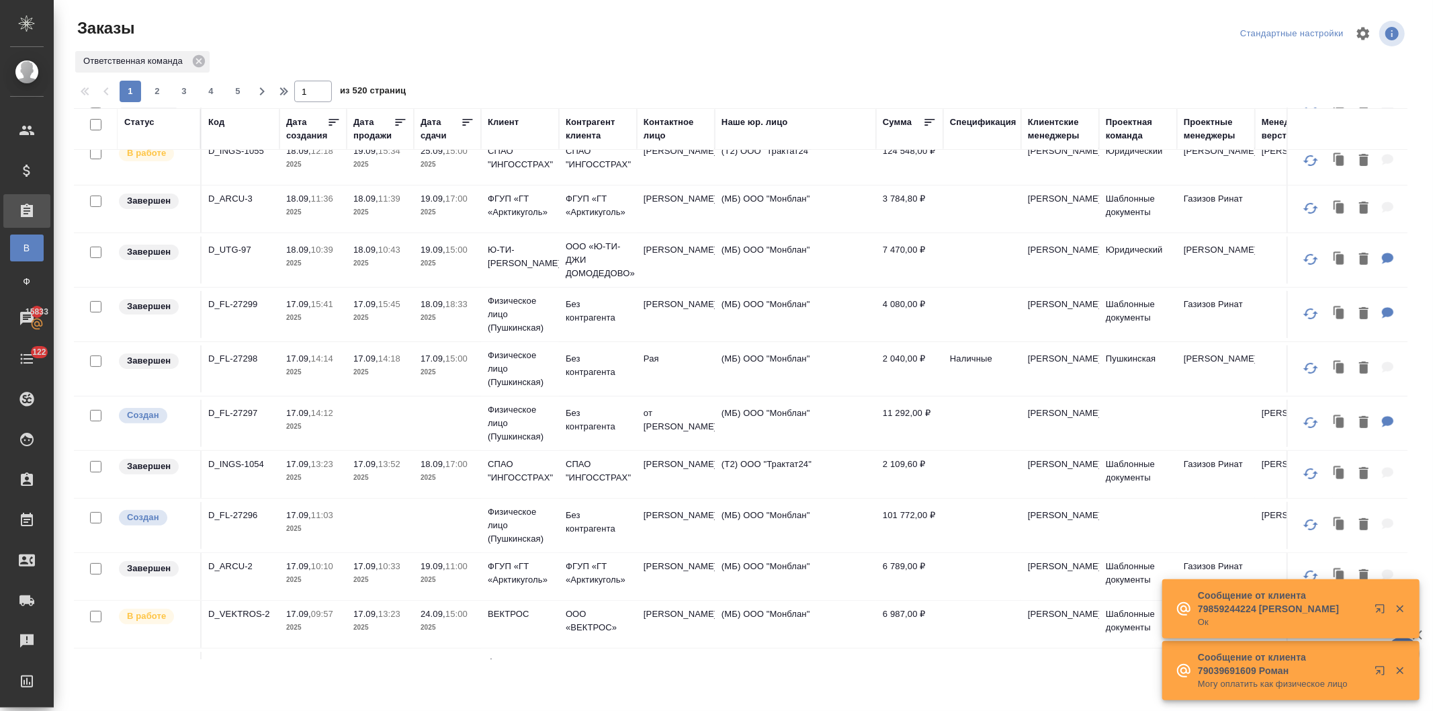
click at [138, 121] on div "Статус" at bounding box center [139, 122] width 30 height 13
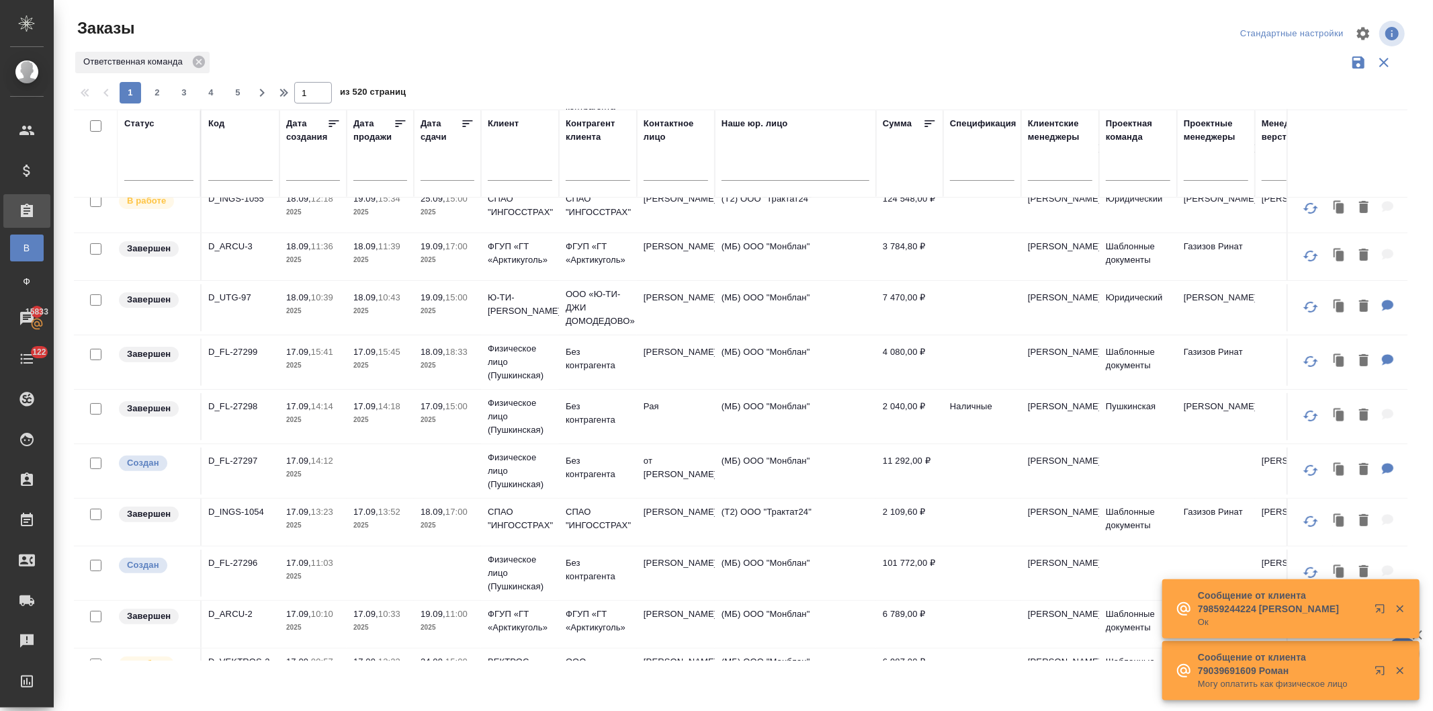
scroll to position [269, 0]
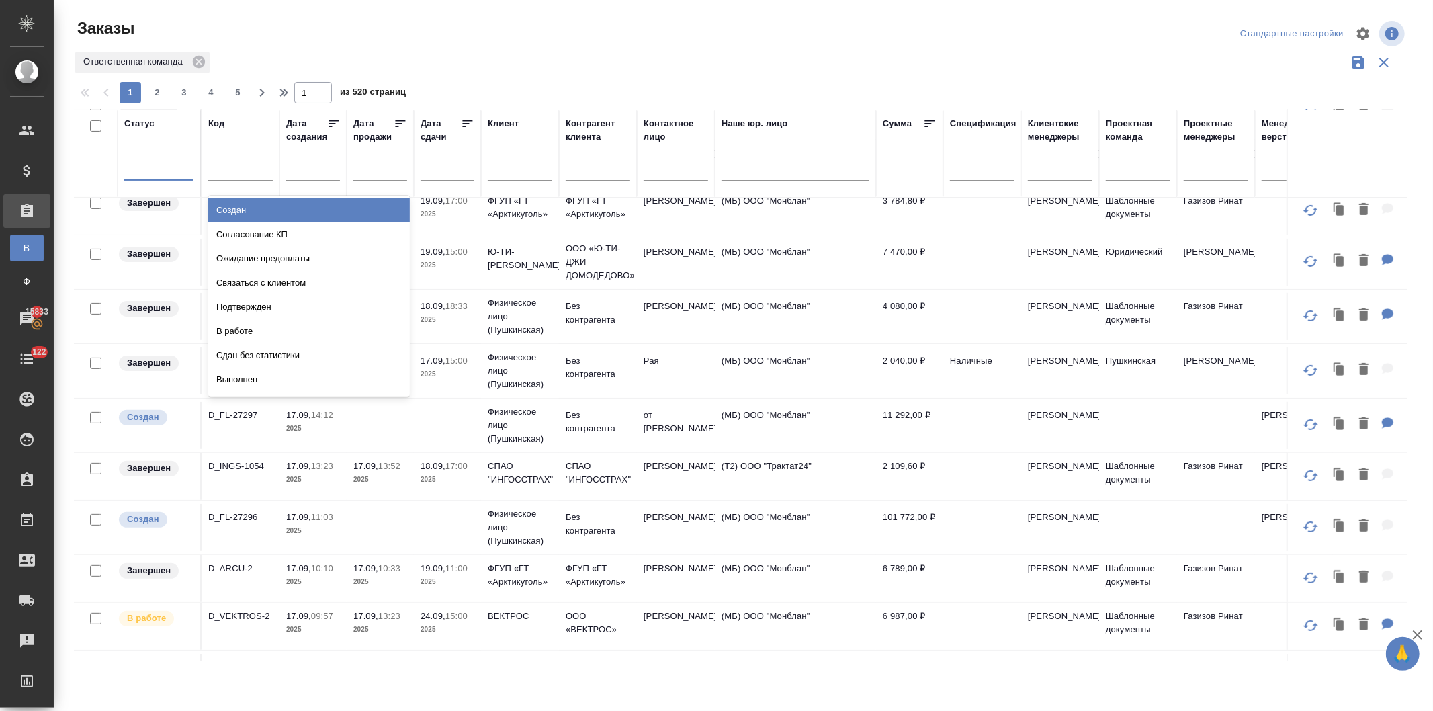
click at [148, 175] on div at bounding box center [158, 166] width 69 height 19
click at [235, 206] on div "Создан" at bounding box center [309, 210] width 202 height 24
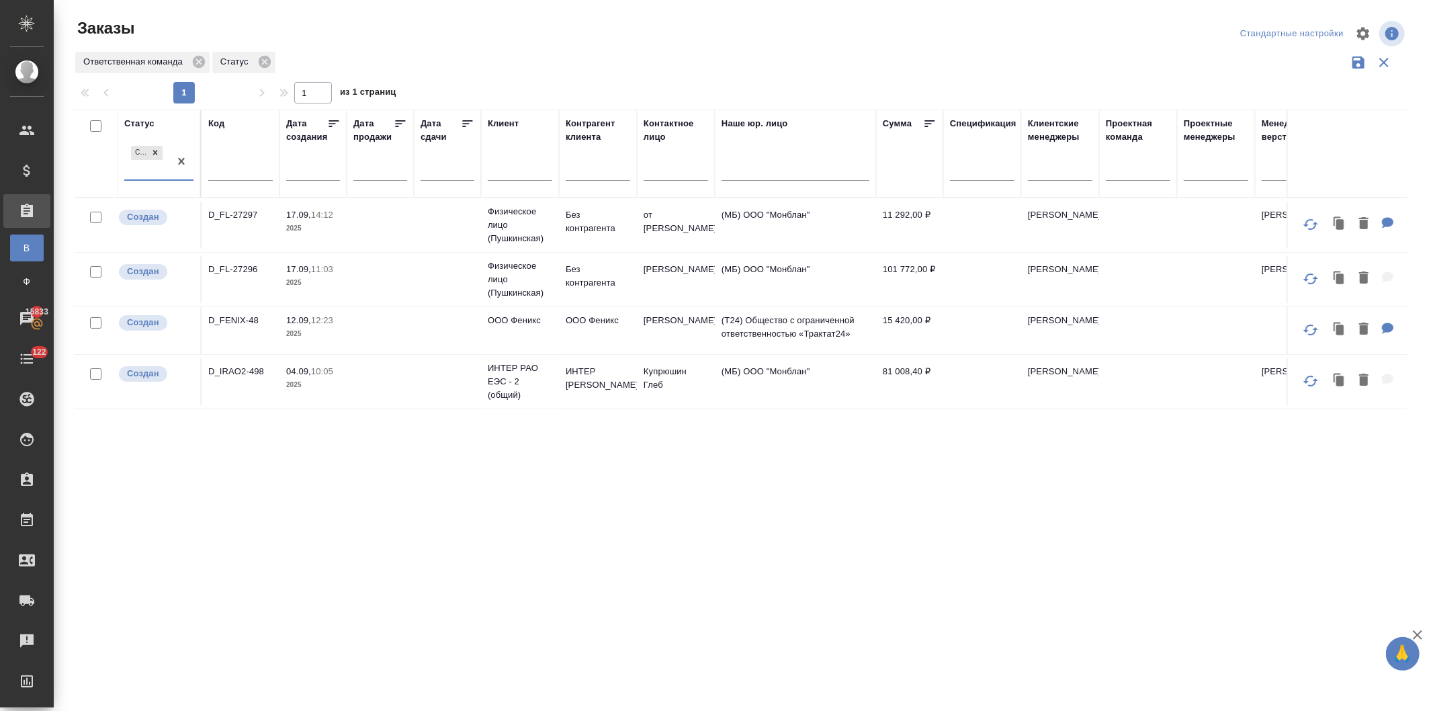
scroll to position [0, 0]
click at [149, 150] on div at bounding box center [155, 153] width 15 height 14
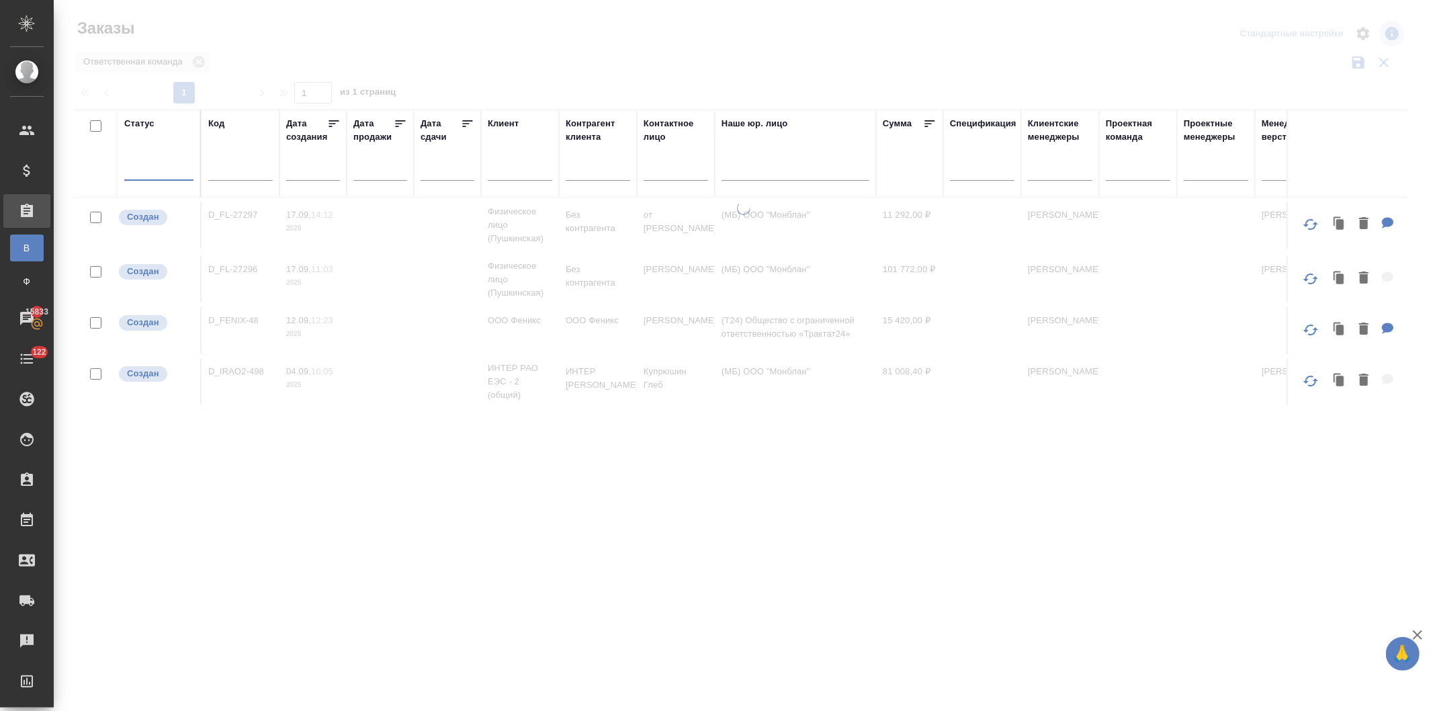
click at [146, 173] on div at bounding box center [158, 166] width 69 height 19
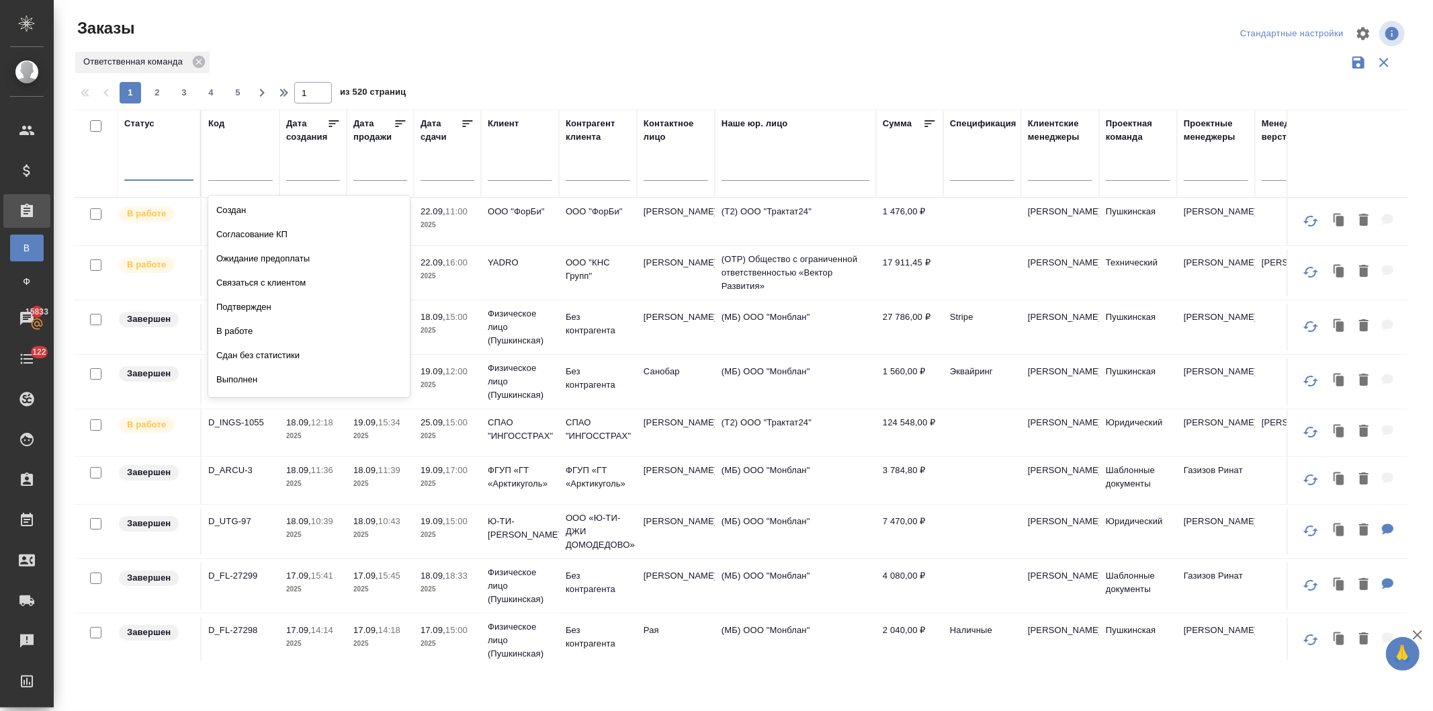
scroll to position [94, 0]
click at [240, 331] on div "Отменен" at bounding box center [309, 334] width 202 height 24
